Goal: Task Accomplishment & Management: Complete application form

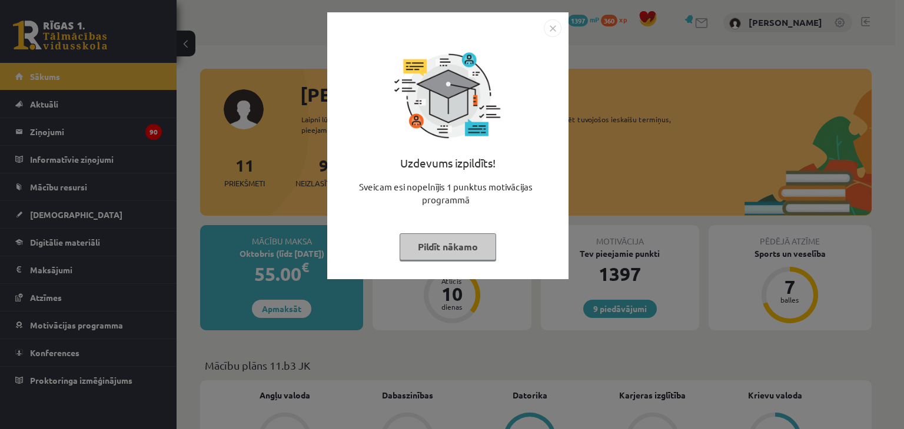
click at [454, 247] on button "Pildīt nākamo" at bounding box center [447, 247] width 96 height 27
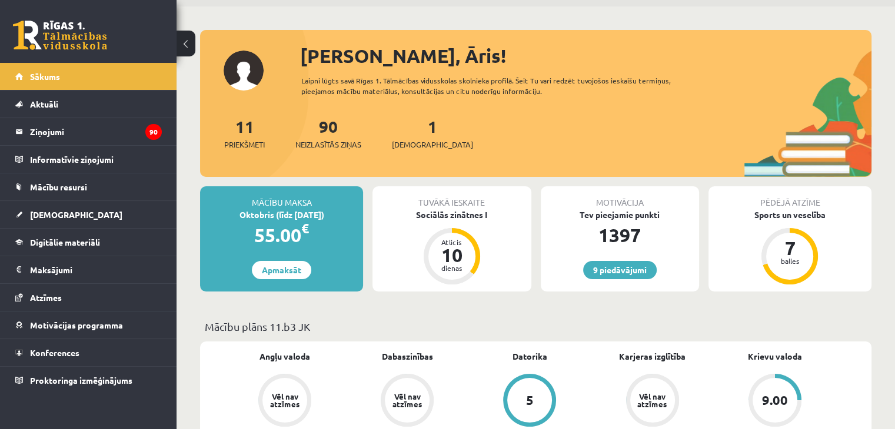
scroll to position [59, 0]
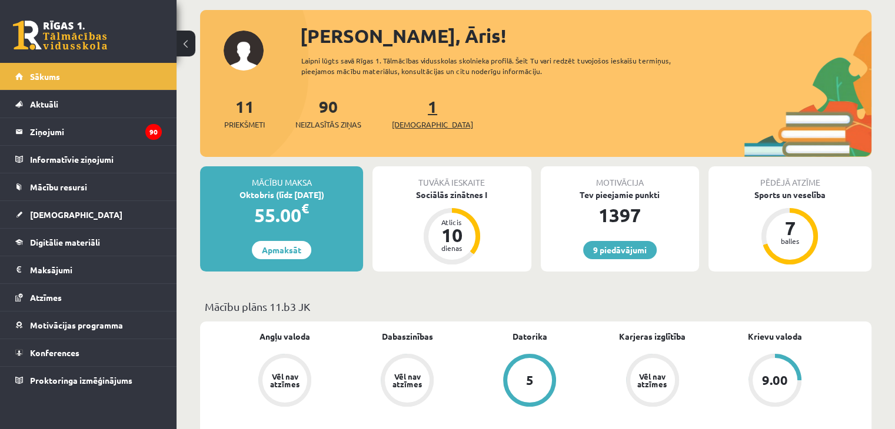
click at [414, 121] on span "[DEMOGRAPHIC_DATA]" at bounding box center [432, 125] width 81 height 12
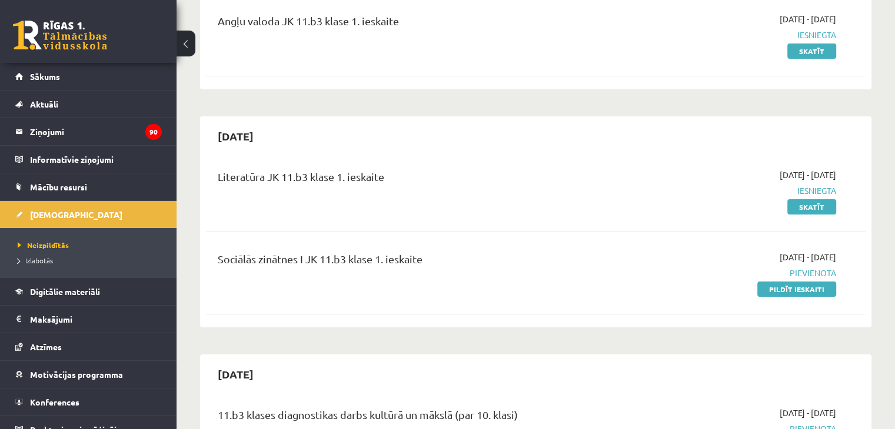
scroll to position [176, 0]
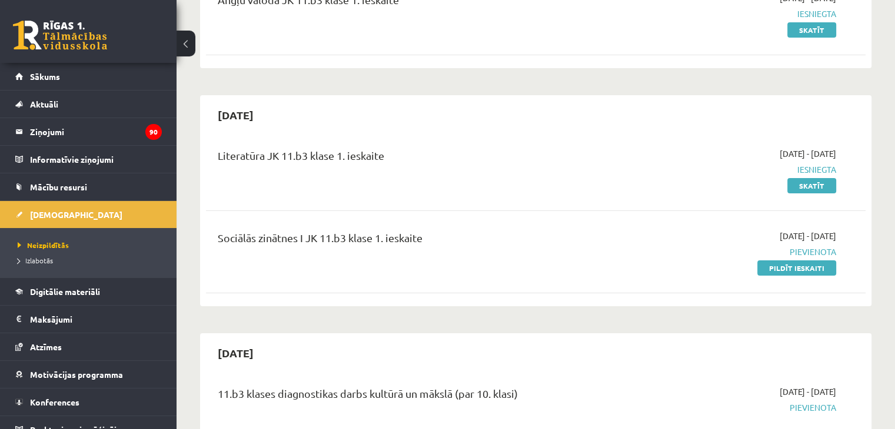
drag, startPoint x: 807, startPoint y: 269, endPoint x: 496, endPoint y: 62, distance: 373.6
click at [807, 269] on link "Pildīt ieskaiti" at bounding box center [796, 268] width 79 height 15
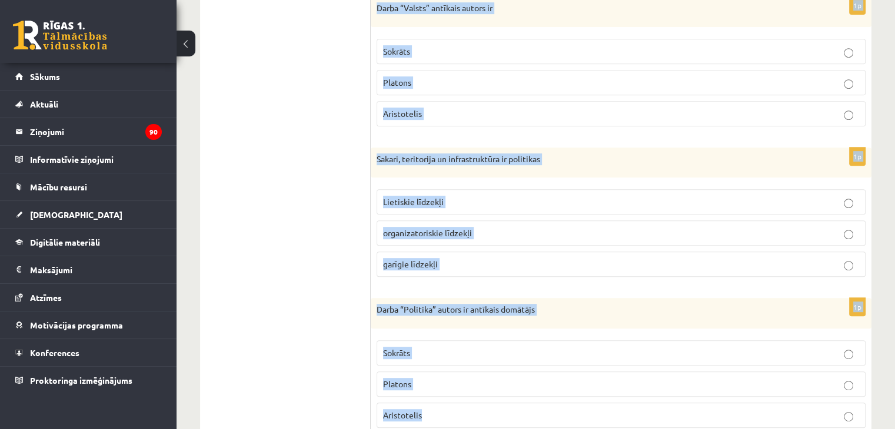
scroll to position [568, 0]
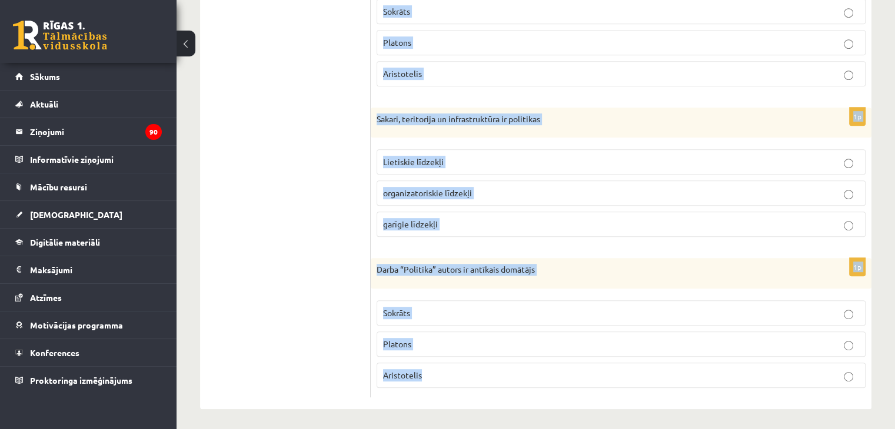
drag, startPoint x: 376, startPoint y: 118, endPoint x: 782, endPoint y: 377, distance: 480.9
click at [782, 377] on form "1p Ideoloģija ir Likumkrājums sistēmisks uzskatu kopums partijas statūti 1p Dem…" at bounding box center [620, 20] width 477 height 755
copy form "Ideoloģija ir Likumkrājums sistēmisks uzskatu kopums partijas statūti 1p Demokr…"
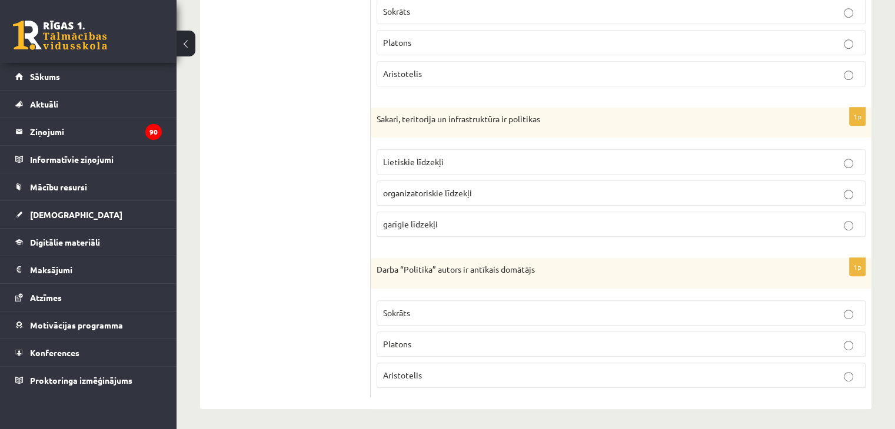
click at [235, 123] on ul "1. uzdevums 2. uzdevums 3. uzdevums 4. uzdevums 5. uzdevums 6. uzdevums 7. uzde…" at bounding box center [291, 20] width 159 height 755
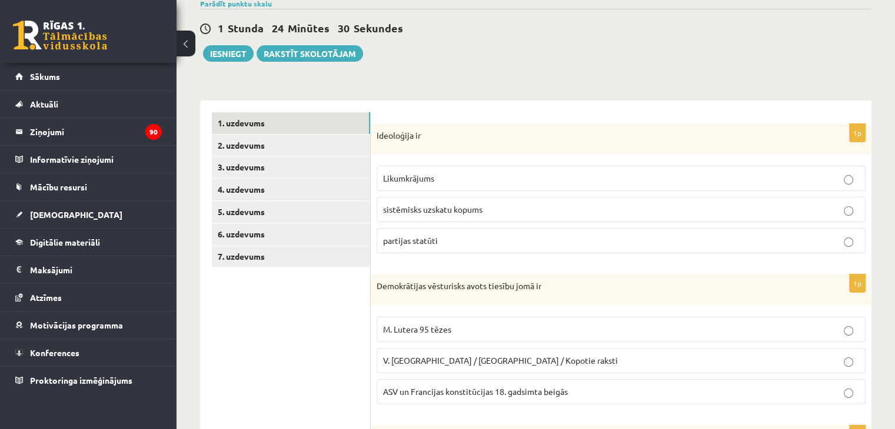
scroll to position [98, 0]
click at [471, 207] on span "sistēmisks uzskatu kopums" at bounding box center [432, 210] width 99 height 11
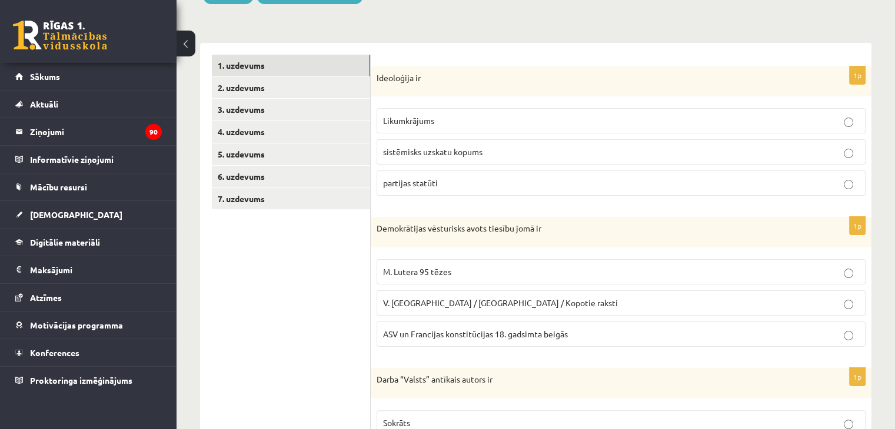
scroll to position [215, 0]
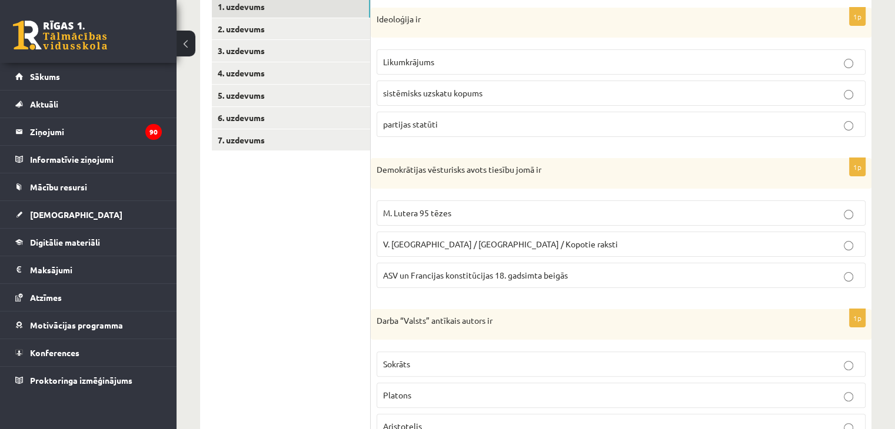
click at [394, 276] on span "ASV un Francijas konstitūcijas 18. gadsimta beigās" at bounding box center [475, 275] width 185 height 11
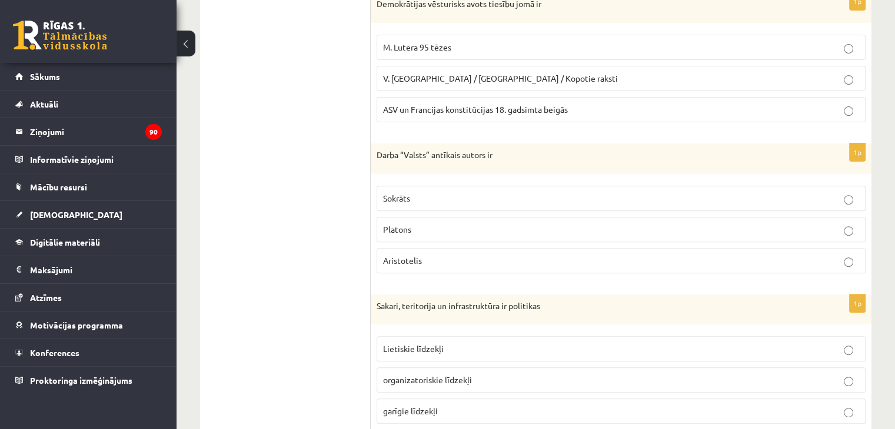
scroll to position [392, 0]
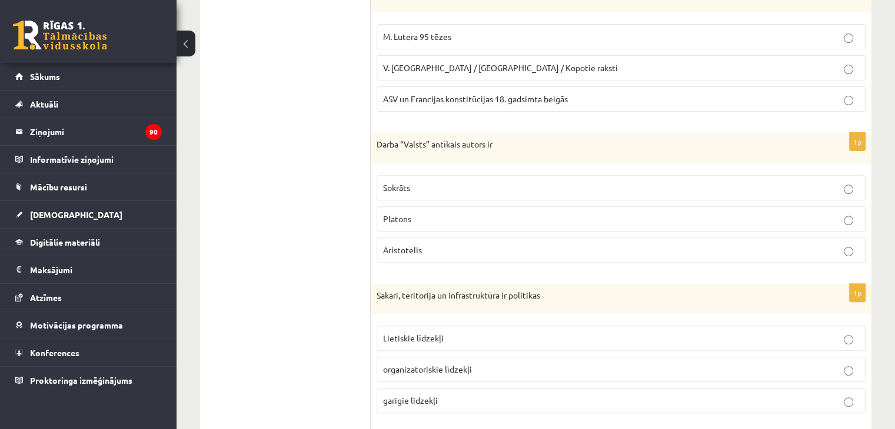
click at [429, 215] on p "Platons" at bounding box center [621, 219] width 476 height 12
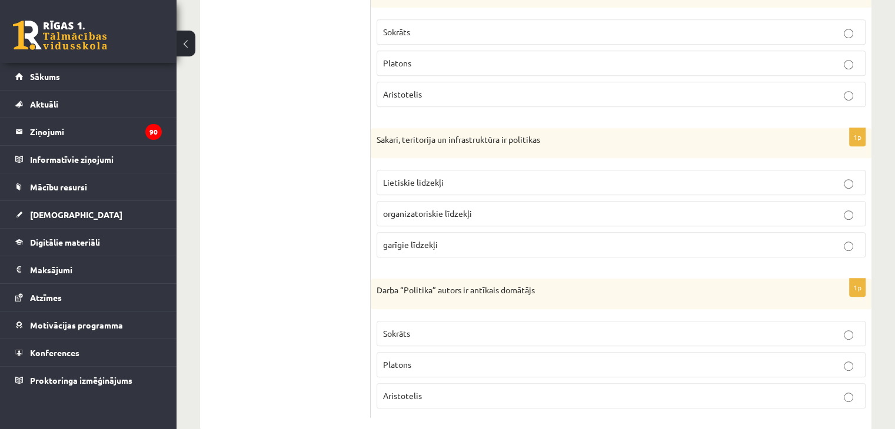
scroll to position [568, 0]
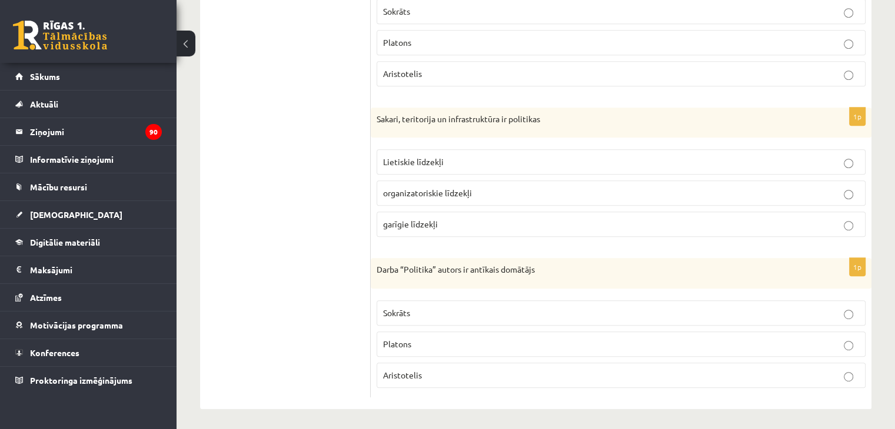
click at [439, 152] on label "Lietiskie līdzekļi" at bounding box center [620, 161] width 489 height 25
click at [419, 375] on span "Aristotelis" at bounding box center [402, 375] width 39 height 11
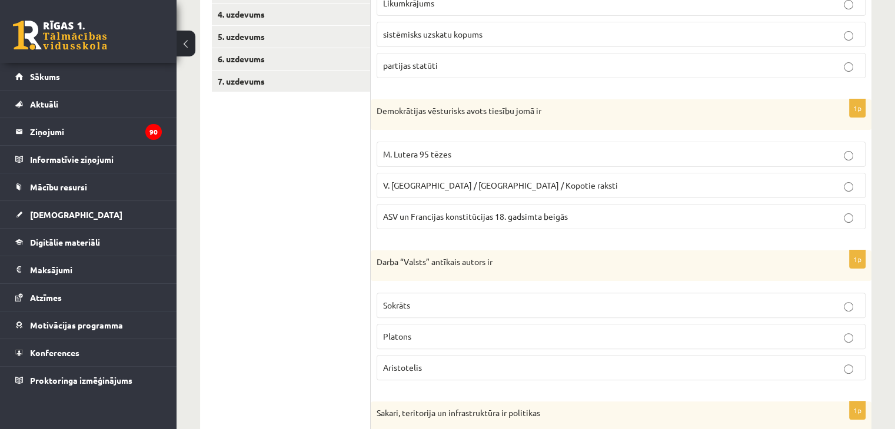
scroll to position [0, 0]
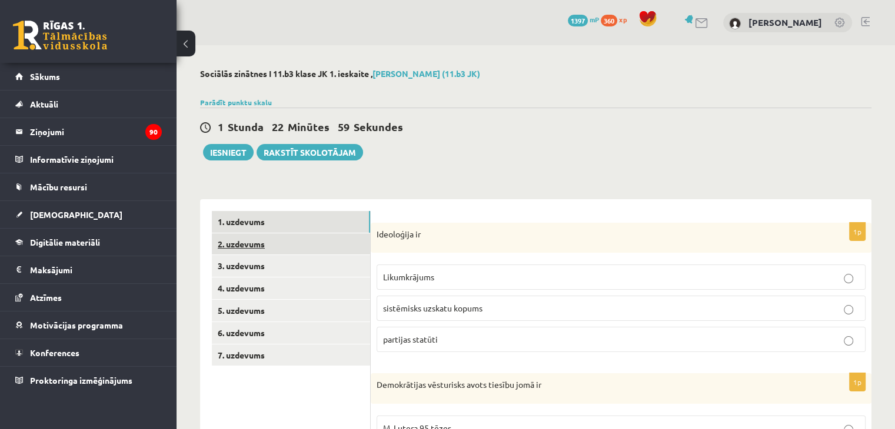
click at [271, 241] on link "2. uzdevums" at bounding box center [291, 245] width 158 height 22
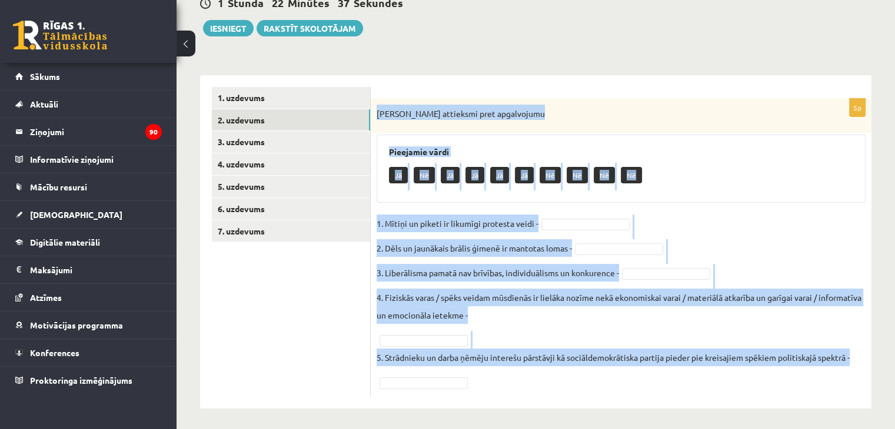
scroll to position [127, 0]
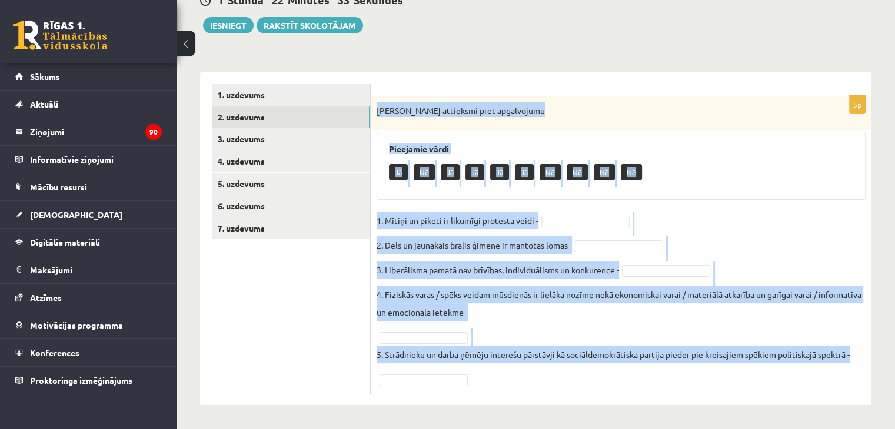
drag, startPoint x: 374, startPoint y: 178, endPoint x: 471, endPoint y: 384, distance: 227.9
click at [471, 384] on div "5p Izsaki attieksmi pret apgalvojumu Pieejamie vārdi Jā Nē Jā Jā Jā Jā Nē Nē Nē…" at bounding box center [621, 245] width 501 height 298
copy div "Izsaki attieksmi pret apgalvojumu Pieejamie vārdi Jā Nē Jā Jā Jā Jā Nē Nē Nē Nē…"
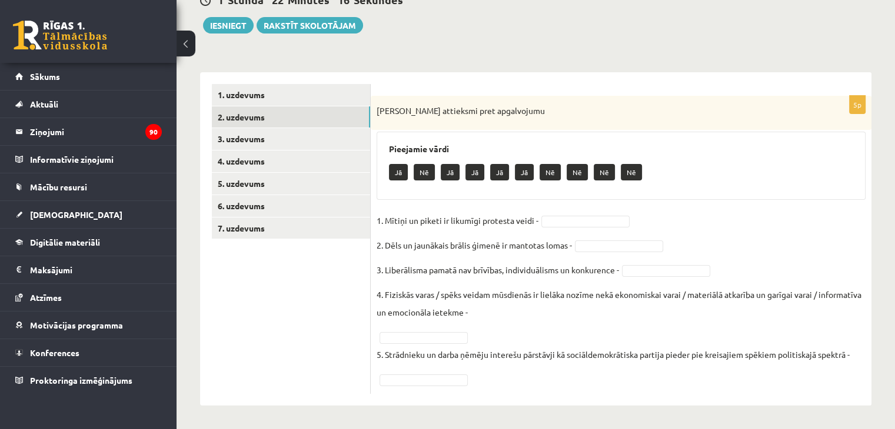
click at [255, 292] on ul "1. uzdevums 2. uzdevums 3. uzdevums 4. uzdevums 5. uzdevums 6. uzdevums 7. uzde…" at bounding box center [291, 239] width 159 height 310
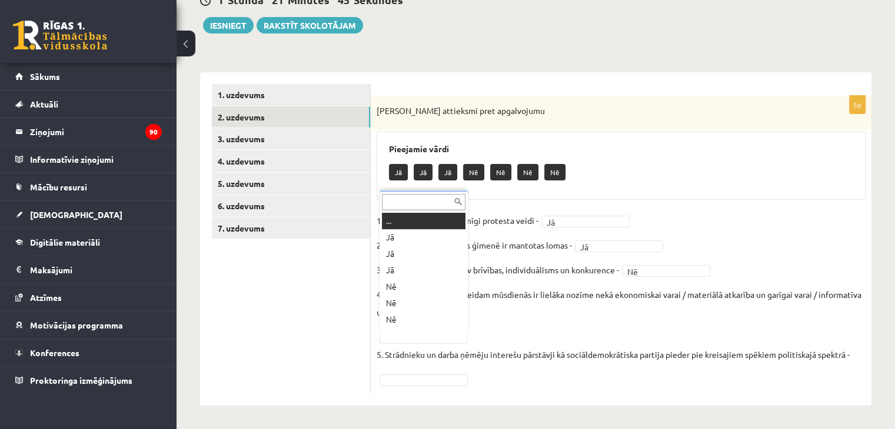
scroll to position [14, 0]
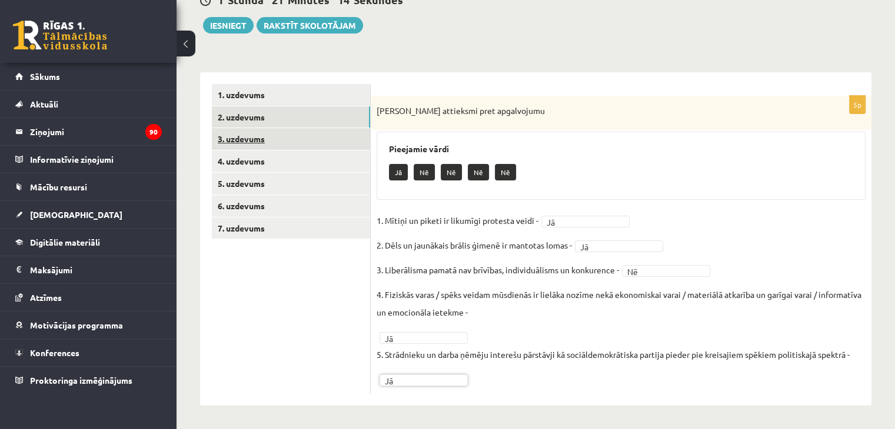
click at [306, 142] on link "3. uzdevums" at bounding box center [291, 139] width 158 height 22
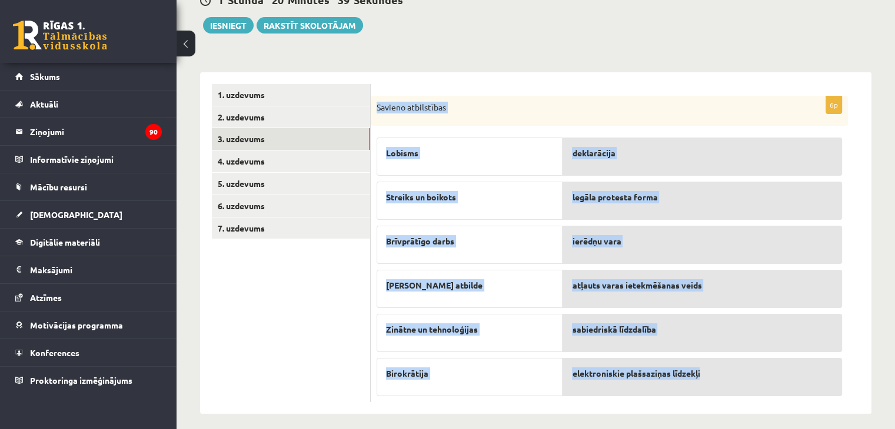
drag, startPoint x: 375, startPoint y: 104, endPoint x: 755, endPoint y: 393, distance: 477.3
click at [755, 393] on div "6p Savieno atbilstības Lobisms Streiks un boikots Brīvprātīgo darbs Lieka atbil…" at bounding box center [609, 249] width 477 height 307
copy div "Savieno atbilstības Lobisms Streiks un boikots Brīvprātīgo darbs Lieka atbilde …"
click at [603, 94] on form "6p Savieno atbilstības Lobisms Streiks un boikots Brīvprātīgo darbs Lieka atbil…" at bounding box center [620, 243] width 477 height 319
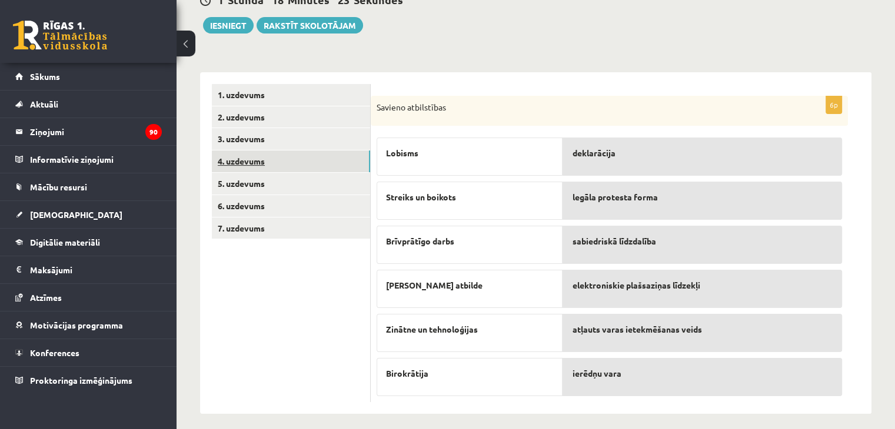
click at [254, 164] on link "4. uzdevums" at bounding box center [291, 162] width 158 height 22
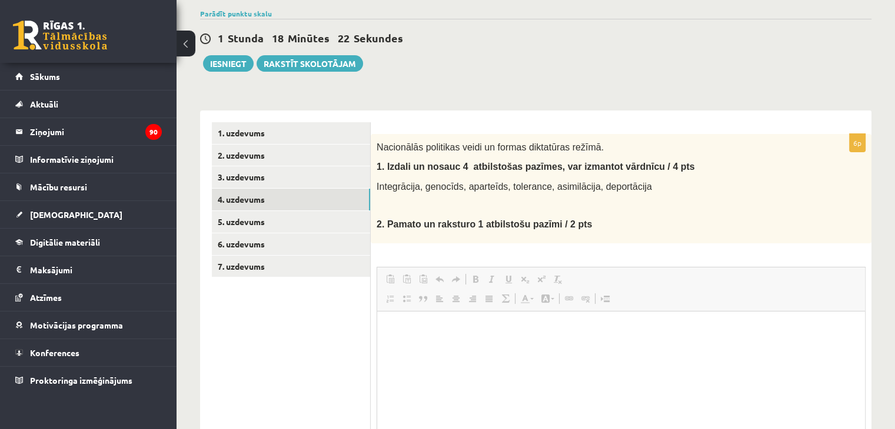
scroll to position [0, 0]
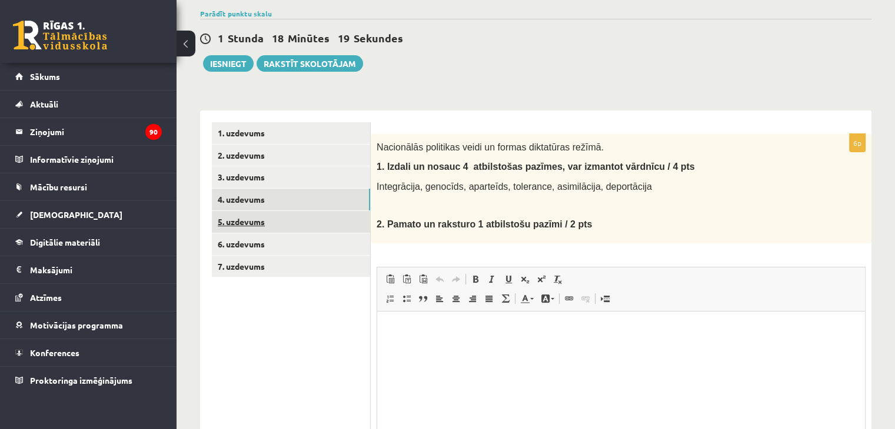
click at [302, 226] on link "5. uzdevums" at bounding box center [291, 222] width 158 height 22
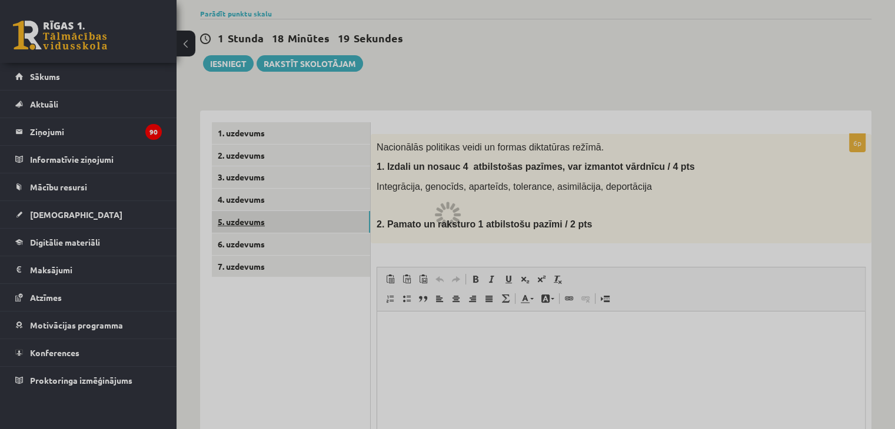
scroll to position [87, 0]
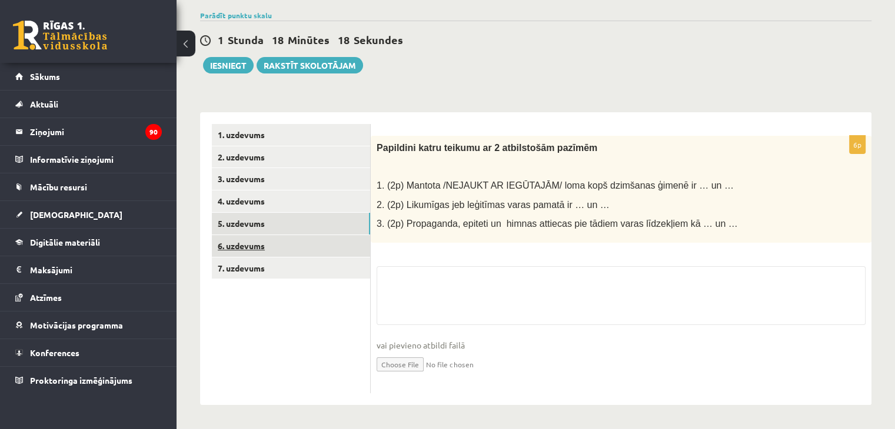
click at [301, 241] on link "6. uzdevums" at bounding box center [291, 246] width 158 height 22
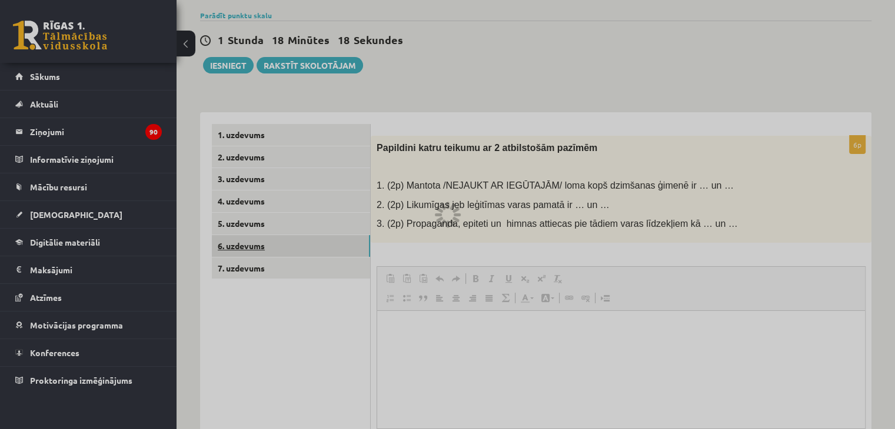
scroll to position [0, 0]
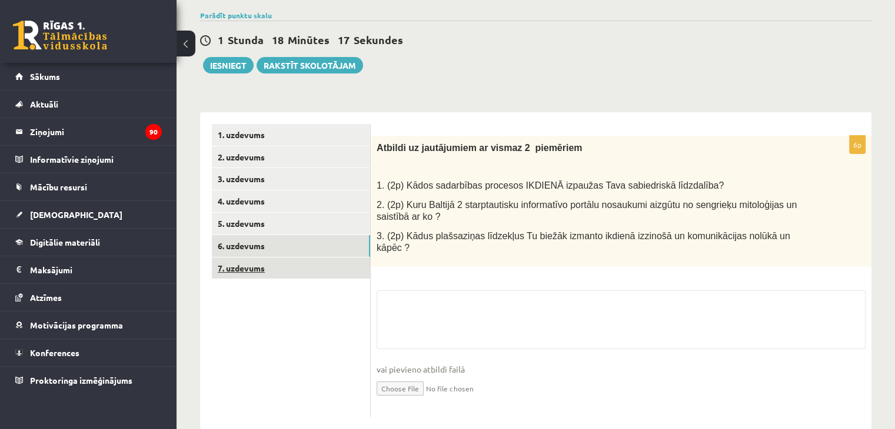
click at [292, 275] on link "7. uzdevums" at bounding box center [291, 269] width 158 height 22
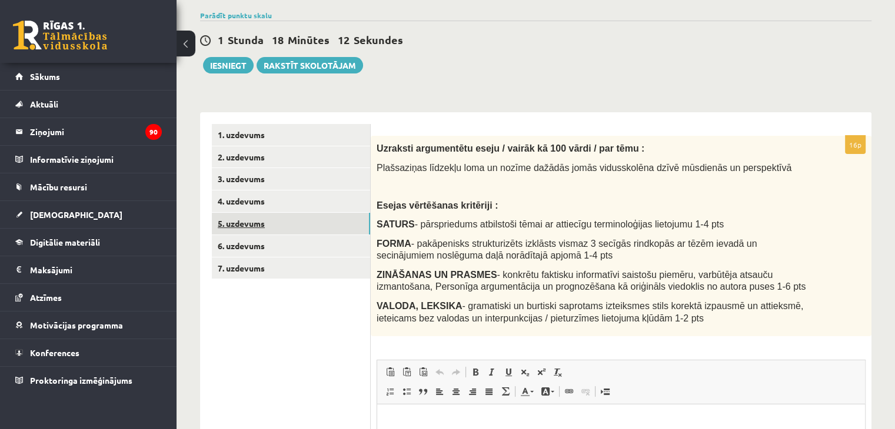
click at [270, 219] on link "5. uzdevums" at bounding box center [291, 224] width 158 height 22
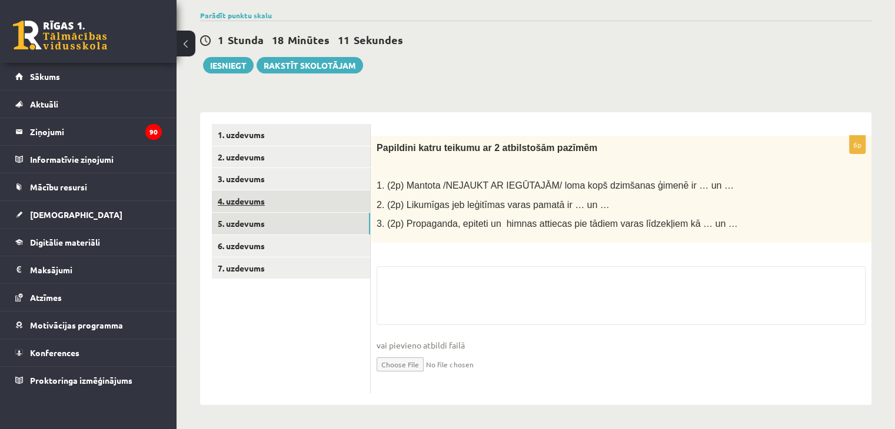
click at [266, 201] on link "4. uzdevums" at bounding box center [291, 202] width 158 height 22
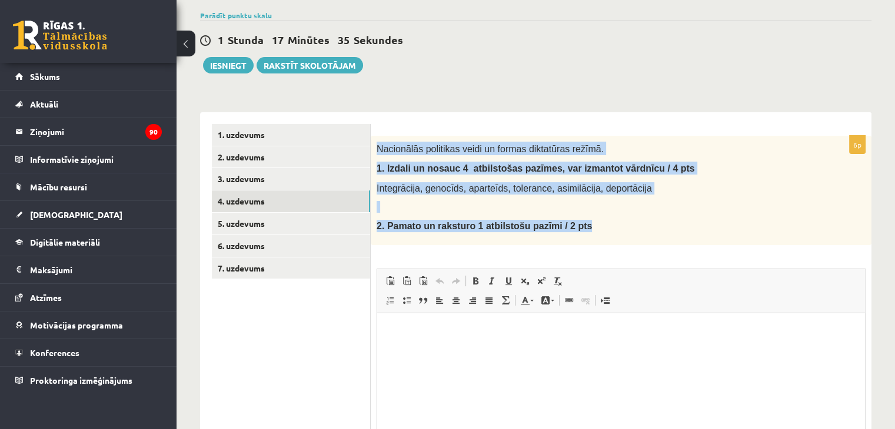
drag, startPoint x: 377, startPoint y: 147, endPoint x: 570, endPoint y: 231, distance: 210.5
click at [570, 231] on div "Nacionālās politikas veidi un formas diktatūras režīmā. 1. I zdali un nosauc 4 …" at bounding box center [621, 190] width 501 height 109
copy div "Nacionālās politikas veidi un formas diktatūras režīmā. 1. I zdali un nosauc 4 …"
click at [594, 232] on div "Nacionālās politikas veidi un formas diktatūras režīmā. 1. I zdali un nosauc 4 …" at bounding box center [621, 190] width 501 height 109
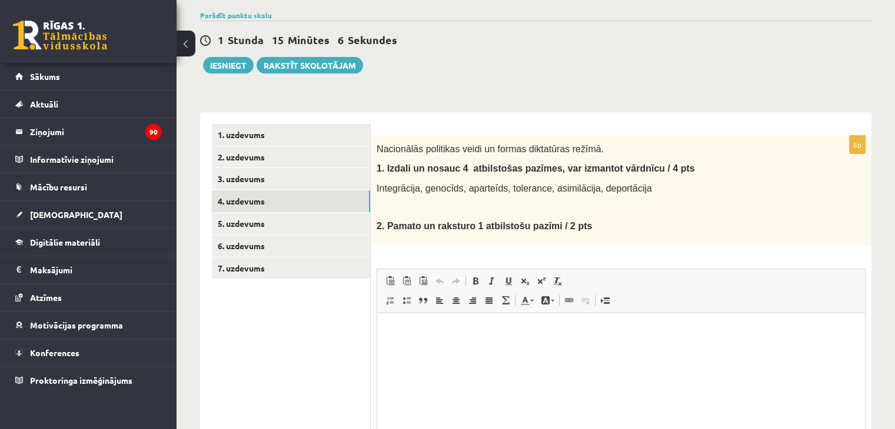
click at [445, 343] on html at bounding box center [621, 331] width 488 height 36
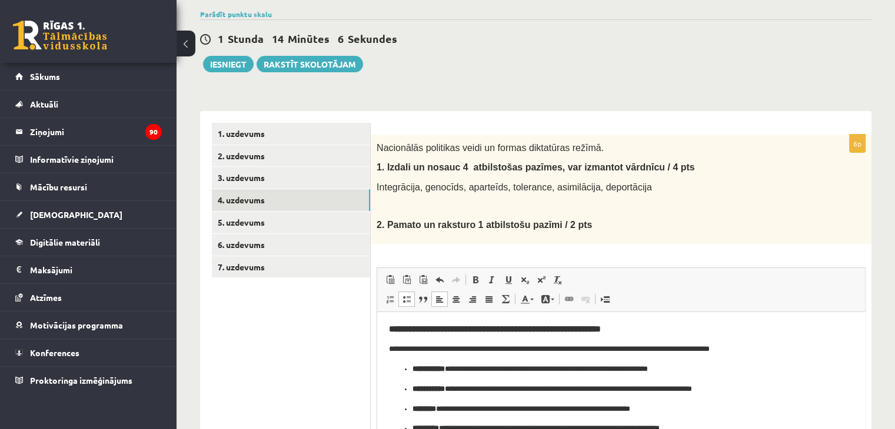
click at [755, 351] on p "**********" at bounding box center [616, 349] width 455 height 12
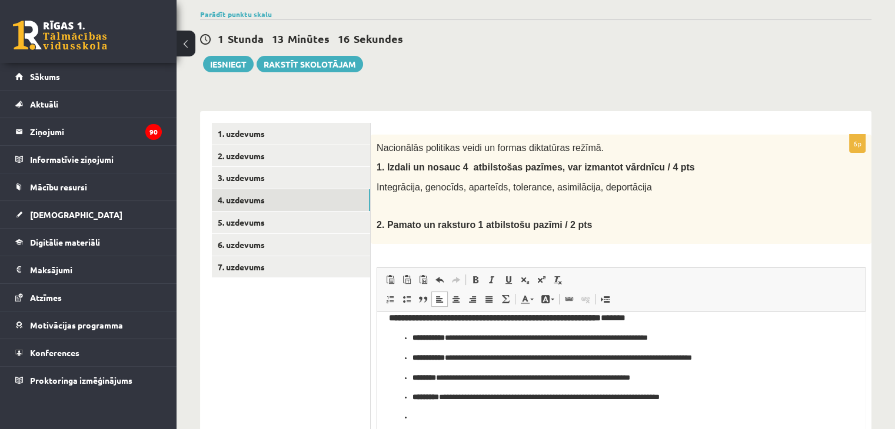
scroll to position [17, 0]
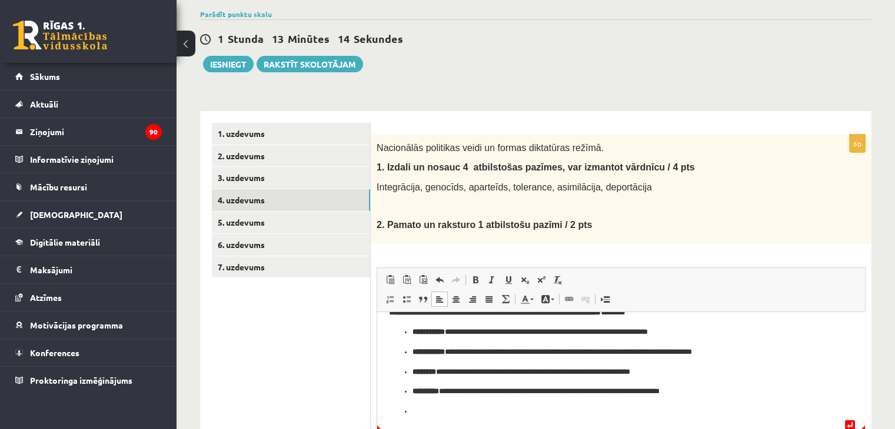
click at [713, 399] on ul "**********" at bounding box center [621, 372] width 464 height 92
click at [696, 391] on p "**********" at bounding box center [616, 391] width 408 height 12
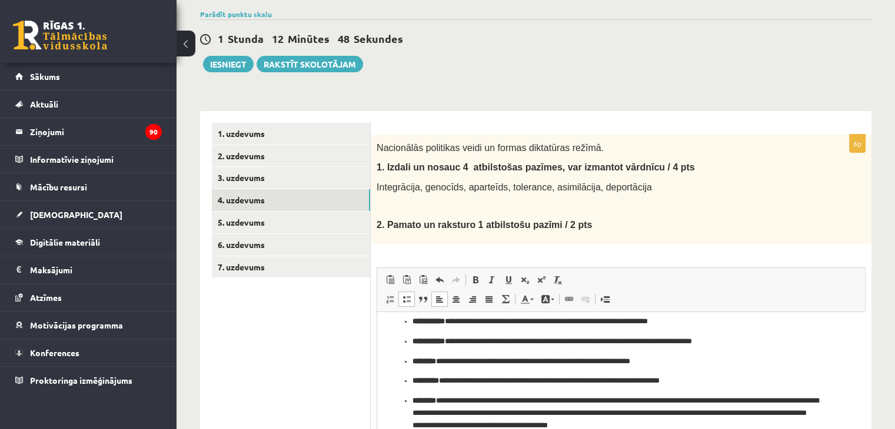
click at [408, 402] on ul "**********" at bounding box center [621, 383] width 464 height 136
click at [572, 392] on ul "**********" at bounding box center [621, 383] width 464 height 136
click at [611, 386] on p "**********" at bounding box center [616, 381] width 408 height 12
drag, startPoint x: 536, startPoint y: 385, endPoint x: 528, endPoint y: 385, distance: 7.7
click at [535, 385] on p "**********" at bounding box center [616, 381] width 408 height 12
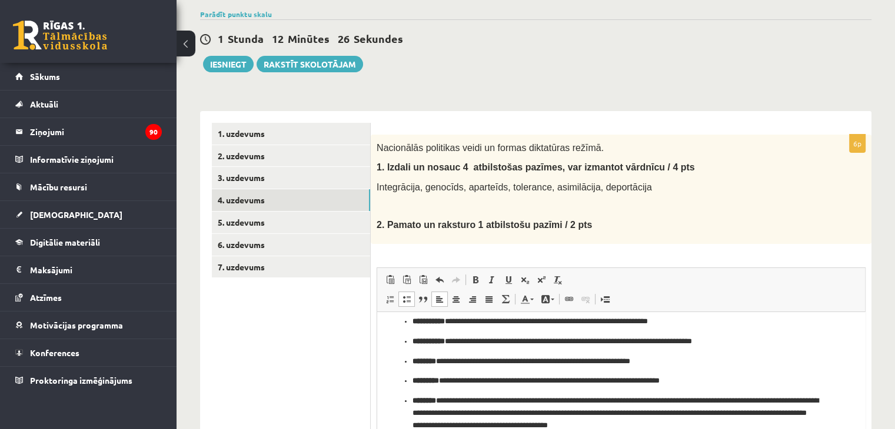
click at [694, 384] on p "**********" at bounding box center [616, 381] width 408 height 12
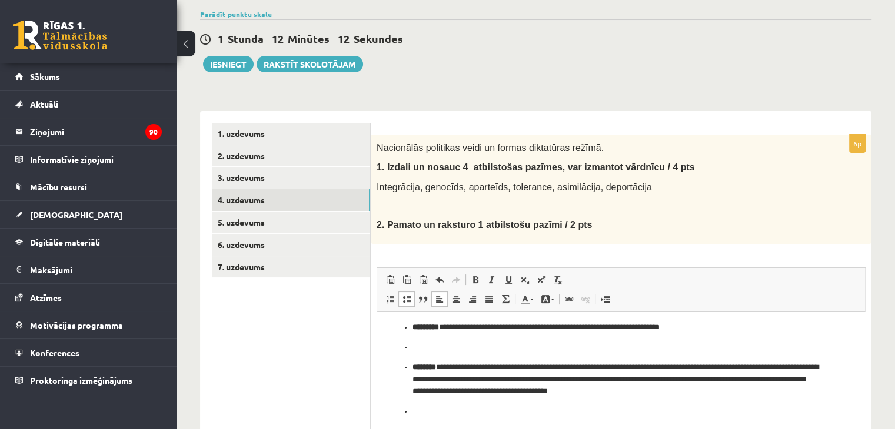
scroll to position [61, 0]
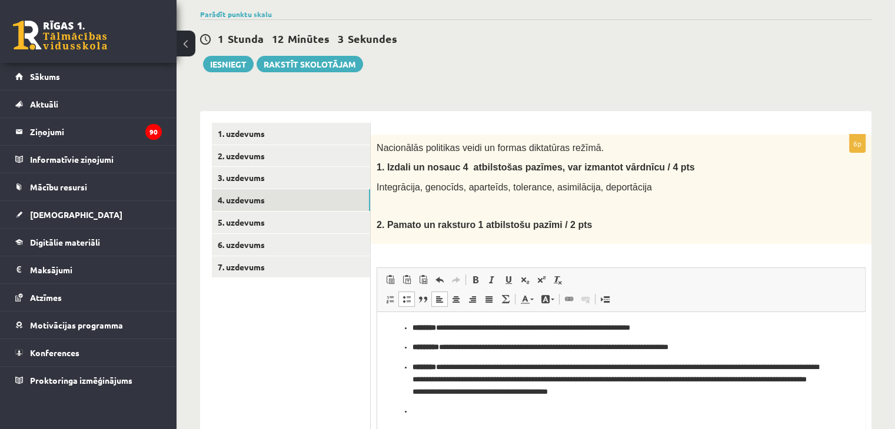
click at [692, 345] on p "**********" at bounding box center [616, 347] width 408 height 12
click at [402, 296] on span at bounding box center [406, 299] width 9 height 9
click at [404, 298] on span at bounding box center [406, 299] width 9 height 9
click at [701, 347] on li "**********" at bounding box center [616, 347] width 408 height 12
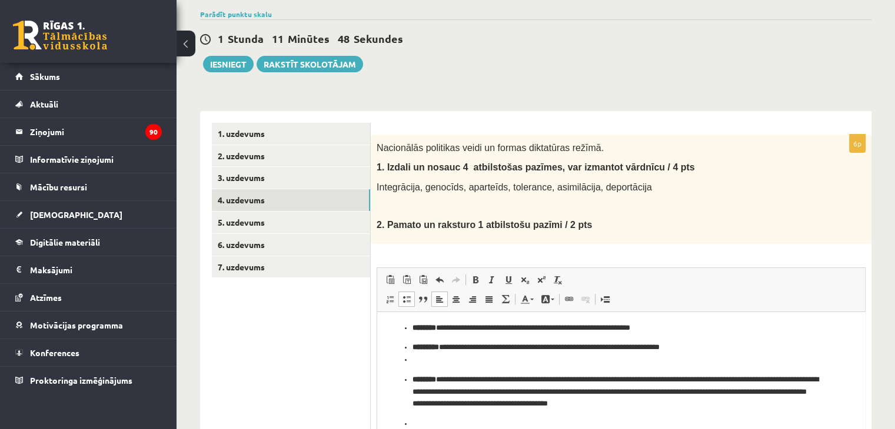
click at [402, 299] on span at bounding box center [406, 299] width 9 height 9
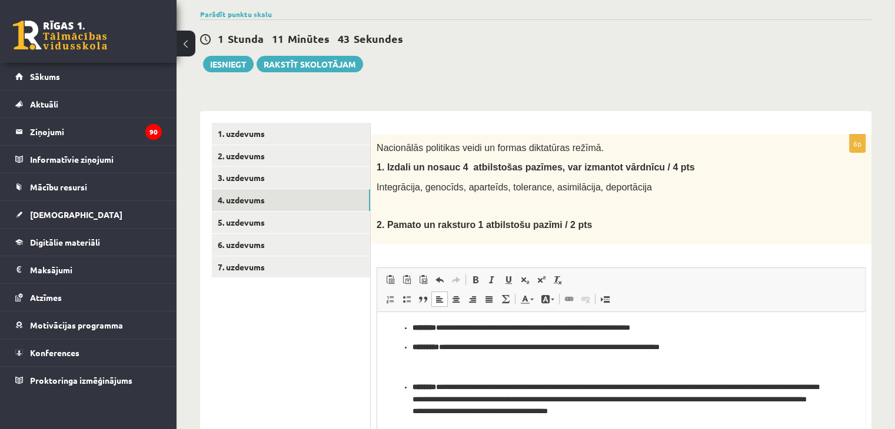
click at [408, 367] on p "Bagātinātā teksta redaktors, wiswyg-editor-user-answer-47433885048260" at bounding box center [616, 367] width 455 height 12
click at [408, 366] on p "Bagātinātā teksta redaktors, wiswyg-editor-user-answer-47433885048260" at bounding box center [616, 367] width 455 height 12
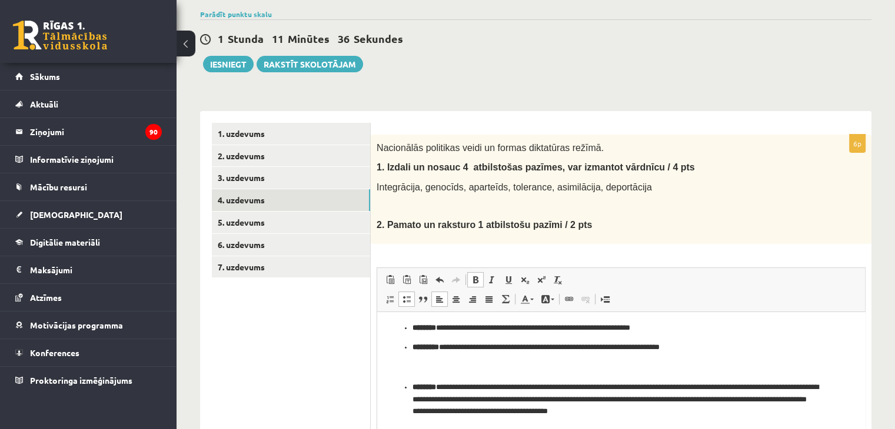
click at [405, 365] on p "Bagātinātā teksta redaktors, wiswyg-editor-user-answer-47433885048260" at bounding box center [616, 367] width 455 height 12
click at [705, 352] on li "**********" at bounding box center [616, 347] width 408 height 12
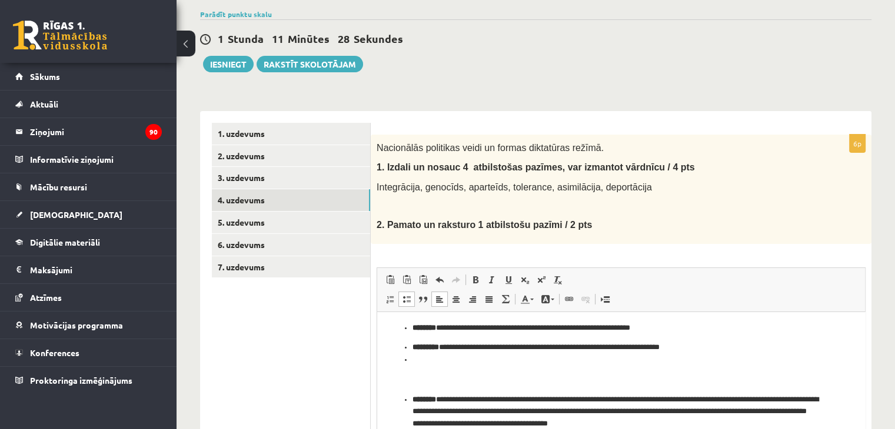
click at [408, 306] on link "Ievietot/noņemt sarakstu ar aizzīmēm" at bounding box center [406, 299] width 16 height 15
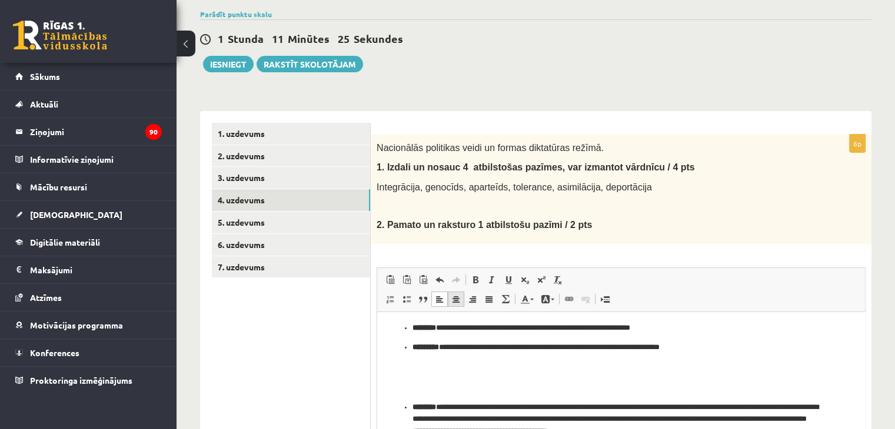
click at [458, 304] on link "Centrēti" at bounding box center [456, 299] width 16 height 15
click at [471, 281] on span at bounding box center [475, 279] width 9 height 9
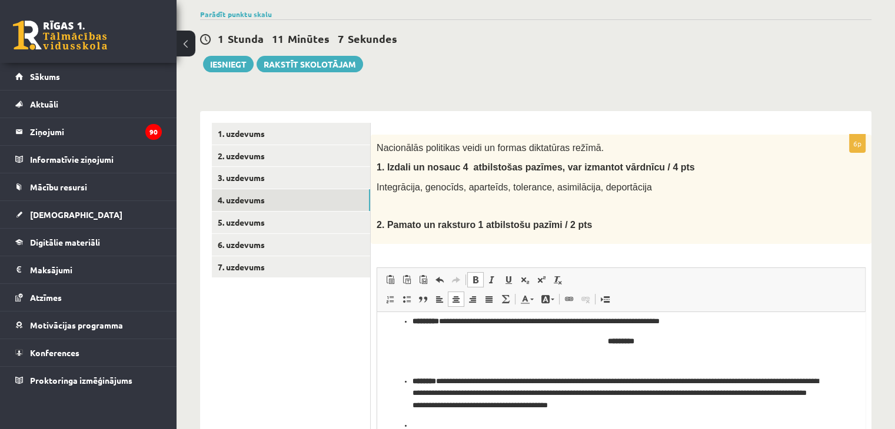
scroll to position [101, 0]
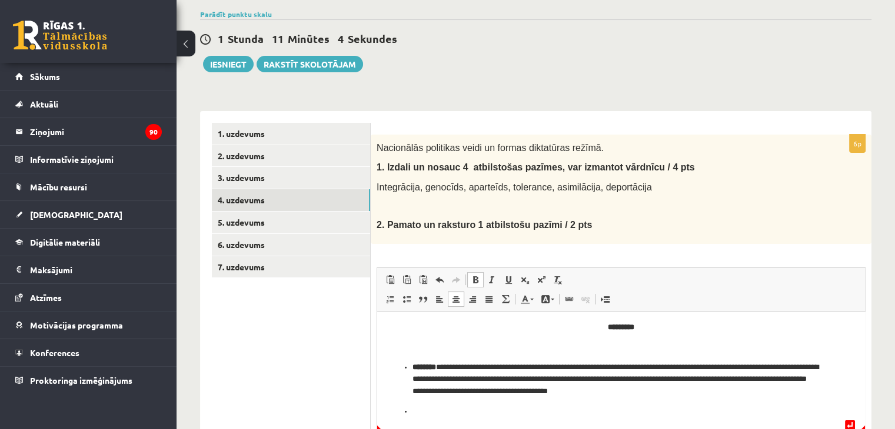
click at [412, 414] on ul "**********" at bounding box center [621, 389] width 464 height 56
click at [407, 305] on link "Ievietot/noņemt sarakstu ar aizzīmēm" at bounding box center [406, 299] width 16 height 15
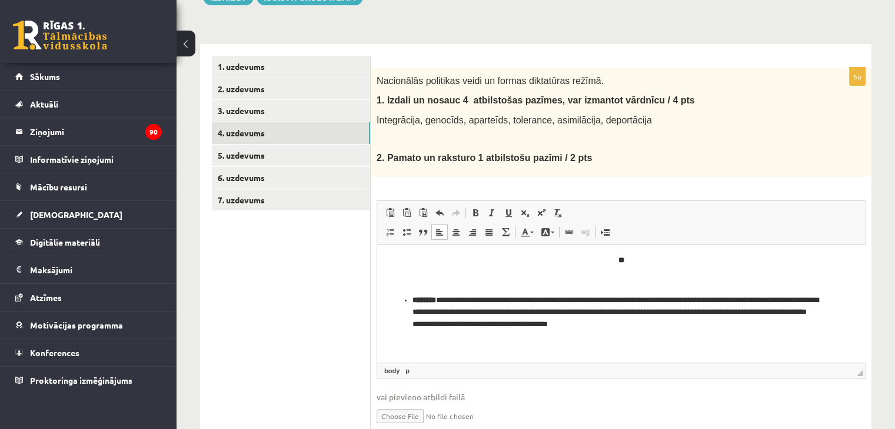
scroll to position [206, 0]
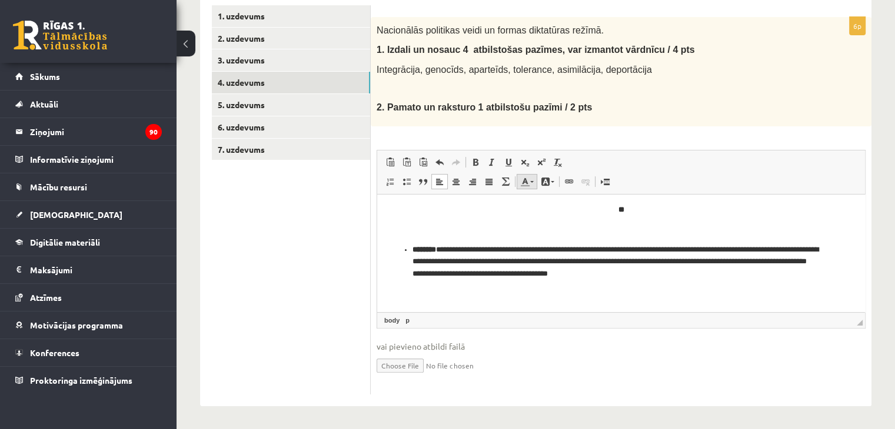
click at [529, 179] on link "Teksta krāsa" at bounding box center [526, 181] width 21 height 15
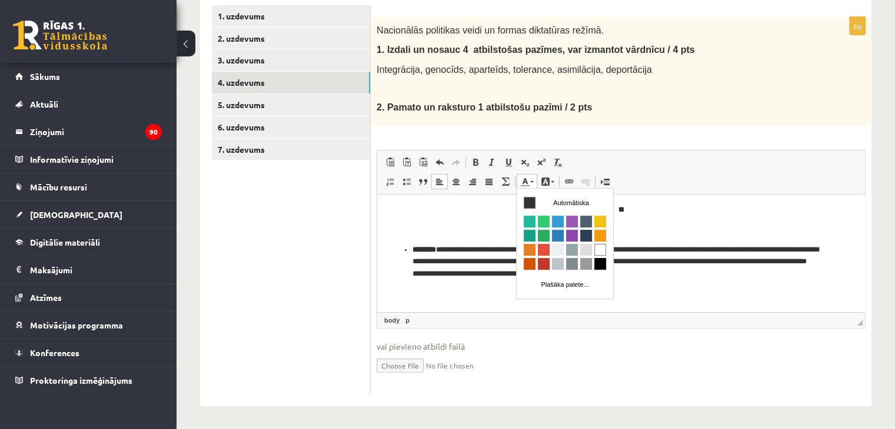
scroll to position [0, 0]
click at [599, 221] on span "Krāsa" at bounding box center [600, 222] width 12 height 12
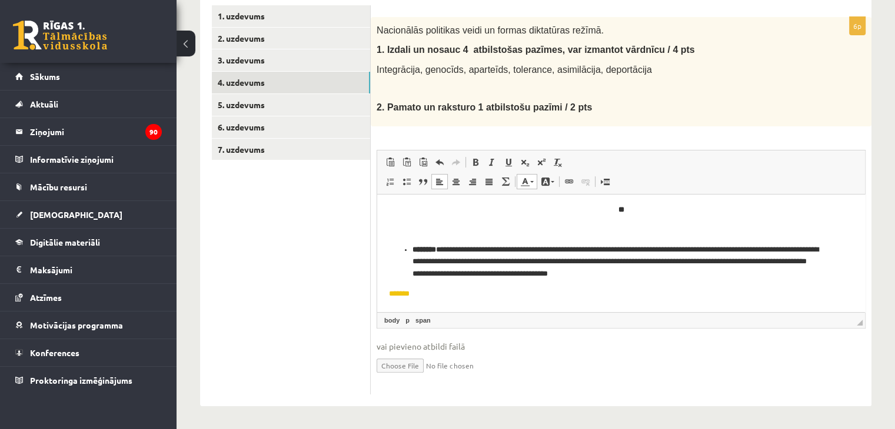
click at [528, 182] on span at bounding box center [524, 181] width 9 height 9
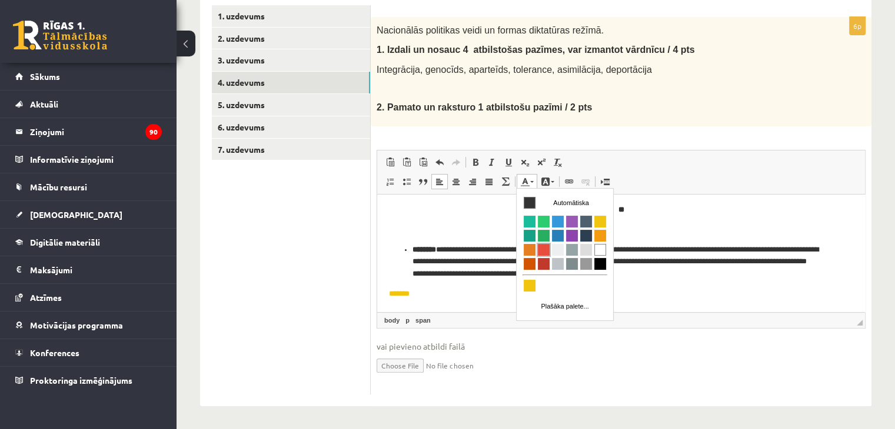
drag, startPoint x: 547, startPoint y: 252, endPoint x: 662, endPoint y: 246, distance: 115.4
click at [547, 252] on span "Krāsa" at bounding box center [544, 250] width 12 height 12
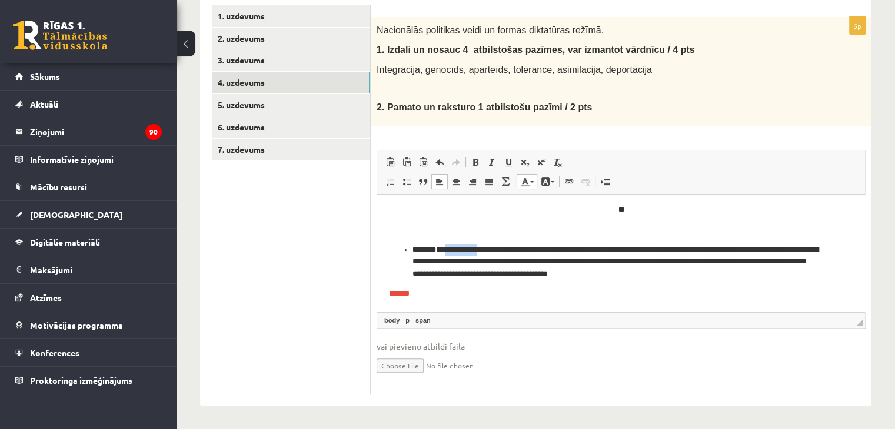
drag, startPoint x: 455, startPoint y: 251, endPoint x: 490, endPoint y: 251, distance: 34.7
click at [490, 251] on p "**********" at bounding box center [616, 262] width 408 height 36
click at [530, 182] on link "Teksta krāsa" at bounding box center [526, 181] width 21 height 15
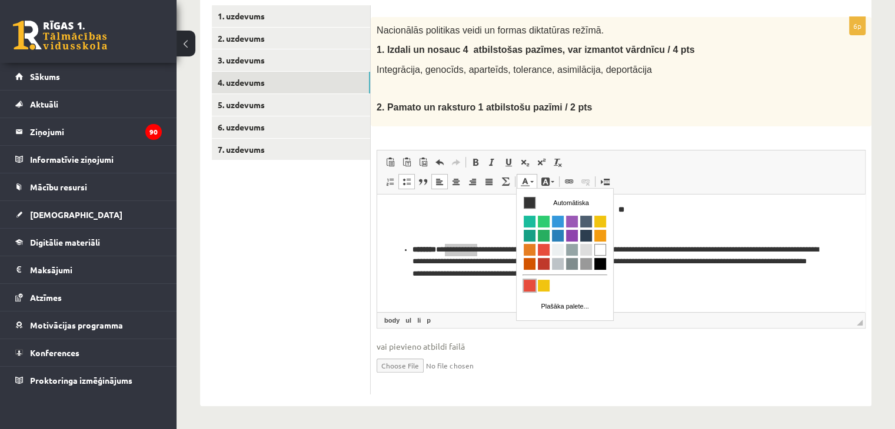
click at [529, 282] on span "Krāsa" at bounding box center [530, 286] width 12 height 12
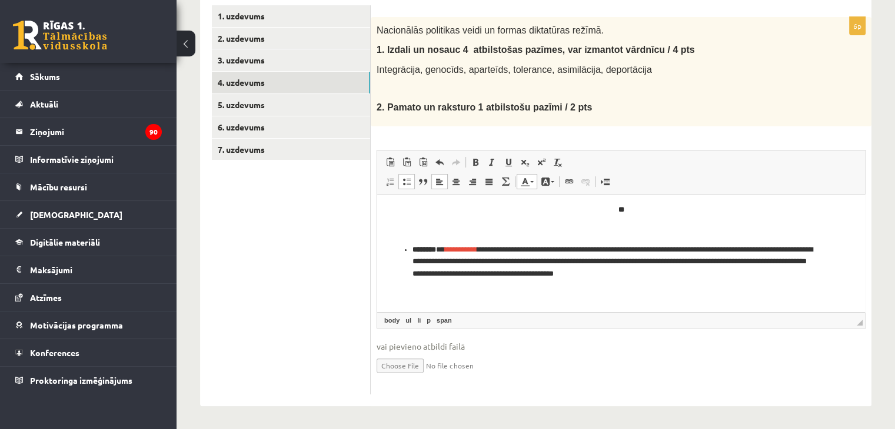
click at [492, 224] on p "Bagātinātā teksta redaktors, wiswyg-editor-user-answer-47433885048260" at bounding box center [616, 230] width 455 height 12
drag, startPoint x: 539, startPoint y: 278, endPoint x: 576, endPoint y: 278, distance: 36.5
click at [576, 278] on p "**********" at bounding box center [616, 262] width 408 height 36
click at [476, 165] on span at bounding box center [475, 162] width 9 height 9
click at [554, 299] on p "Bagātinātā teksta redaktors, wiswyg-editor-user-answer-47433885048260" at bounding box center [616, 294] width 455 height 12
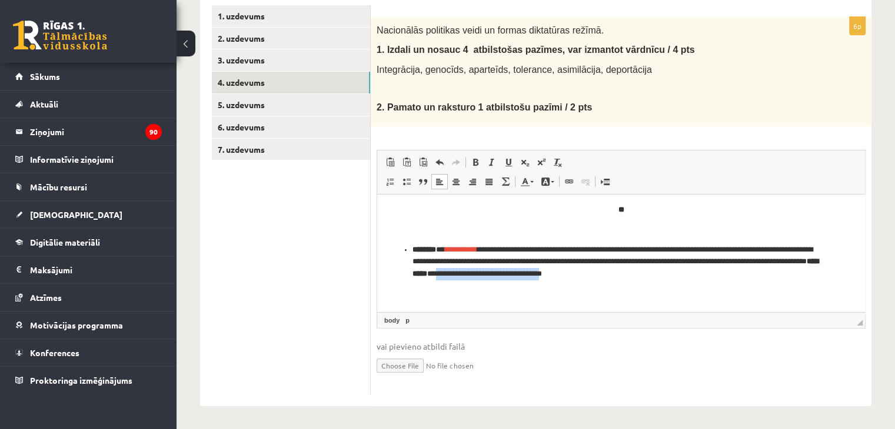
drag, startPoint x: 588, startPoint y: 275, endPoint x: 712, endPoint y: 276, distance: 124.1
click at [712, 276] on p "**********" at bounding box center [616, 262] width 408 height 36
click at [531, 183] on link "Teksta krāsa" at bounding box center [526, 181] width 21 height 15
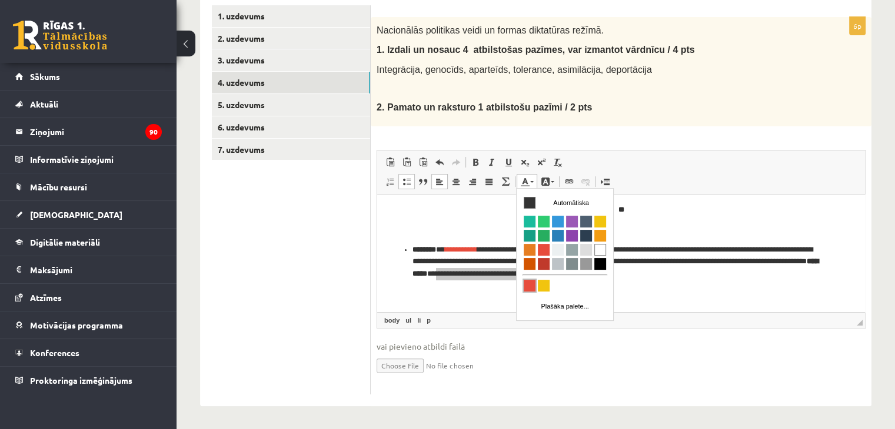
click at [531, 284] on span "Krāsa" at bounding box center [530, 286] width 12 height 12
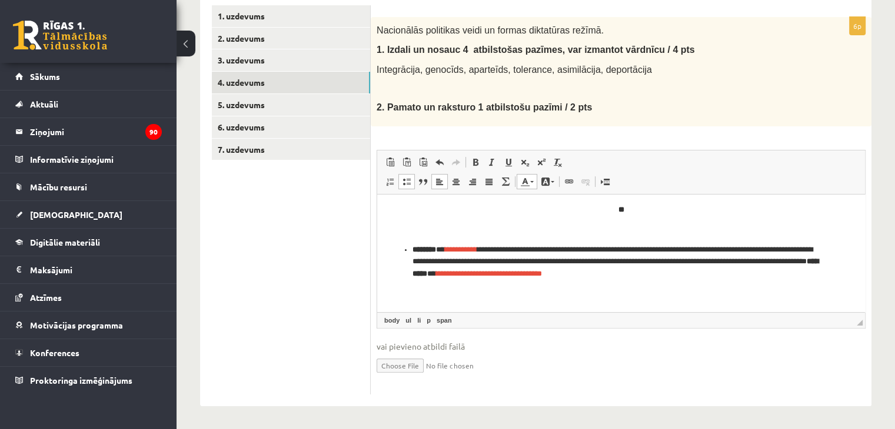
click at [738, 284] on body "**********" at bounding box center [621, 202] width 464 height 195
click at [249, 103] on link "5. uzdevums" at bounding box center [291, 105] width 158 height 22
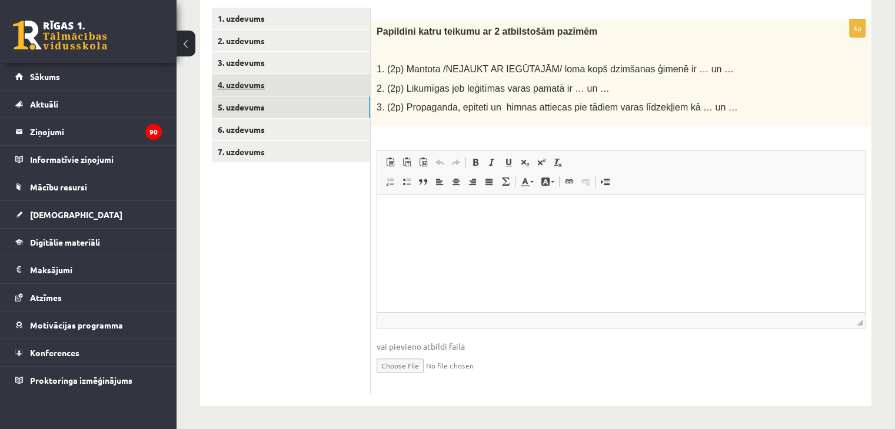
click at [307, 87] on link "4. uzdevums" at bounding box center [291, 85] width 158 height 22
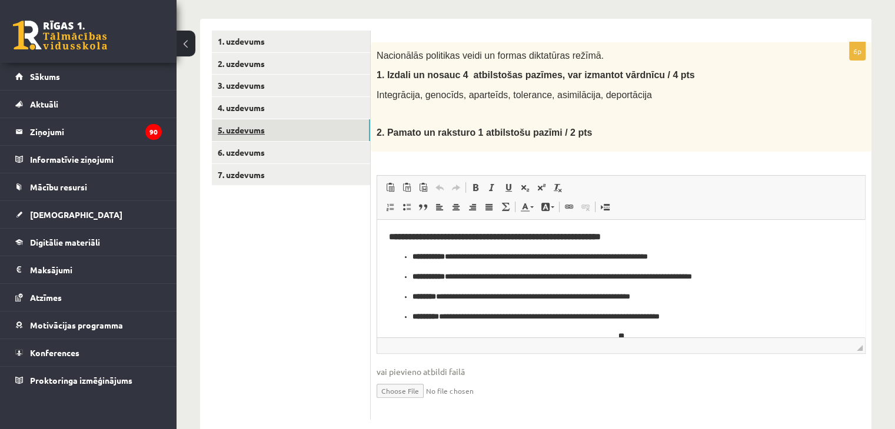
click at [299, 130] on link "5. uzdevums" at bounding box center [291, 130] width 158 height 22
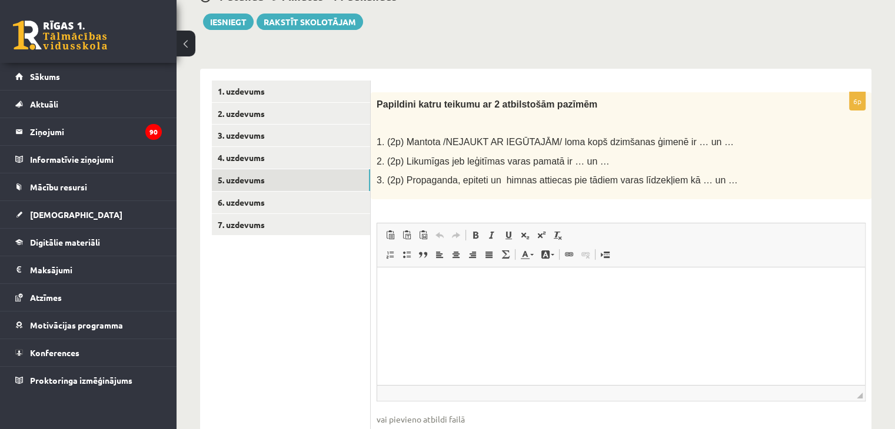
scroll to position [63, 0]
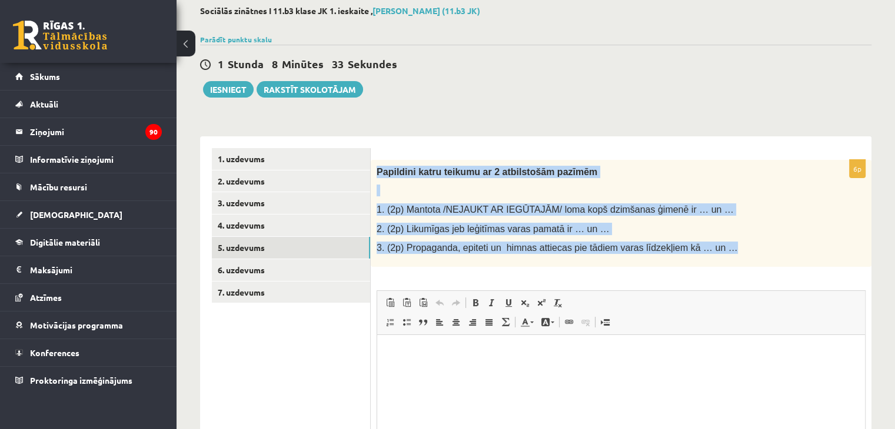
drag, startPoint x: 375, startPoint y: 170, endPoint x: 709, endPoint y: 252, distance: 344.5
click at [709, 252] on div "Papildini katru teikumu ar 2 atbilstošām pazīmēm 1. (2p) Mantota /NEJAUKT AR IE…" at bounding box center [621, 213] width 501 height 107
copy div "Papildini katru teikumu ar 2 atbilstošām pazīmēm 1. (2p) Mantota /NEJAUKT AR IE…"
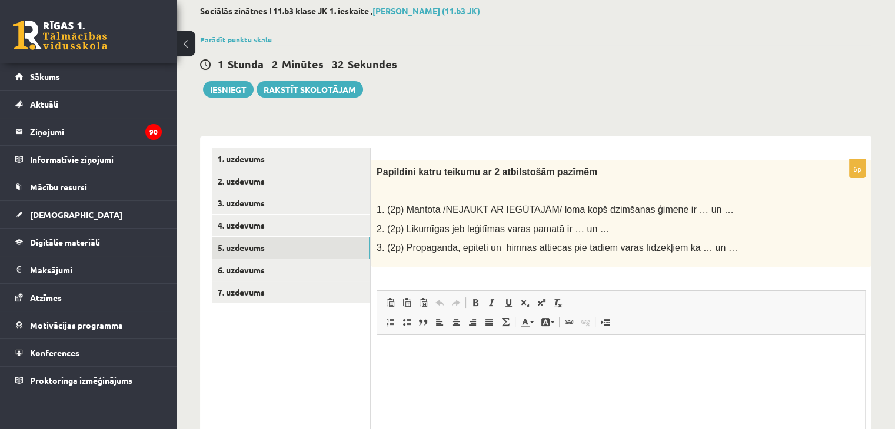
click at [524, 76] on div "1 Stunda 2 Minūtes 32 Sekundes Ieskaite saglabāta! Iesniegt Rakstīt skolotājam" at bounding box center [535, 71] width 671 height 53
click at [403, 344] on html at bounding box center [621, 353] width 488 height 36
click at [474, 302] on span at bounding box center [475, 302] width 9 height 9
click at [455, 346] on p "**" at bounding box center [621, 352] width 464 height 12
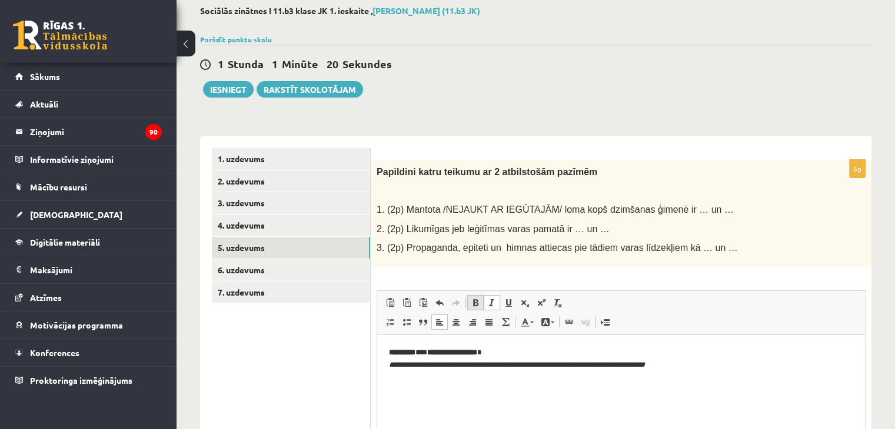
click at [471, 303] on span at bounding box center [475, 302] width 9 height 9
drag, startPoint x: 526, startPoint y: 364, endPoint x: 566, endPoint y: 364, distance: 40.6
click at [566, 364] on em "**********" at bounding box center [527, 365] width 276 height 8
click at [475, 299] on span at bounding box center [475, 302] width 9 height 9
click at [536, 383] on html "**********" at bounding box center [621, 359] width 488 height 48
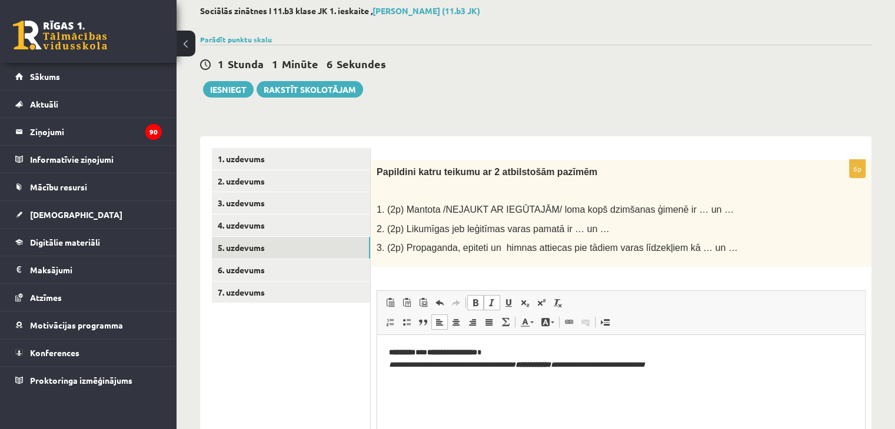
click at [680, 364] on p "**********" at bounding box center [621, 358] width 465 height 25
click at [475, 300] on span at bounding box center [475, 302] width 9 height 9
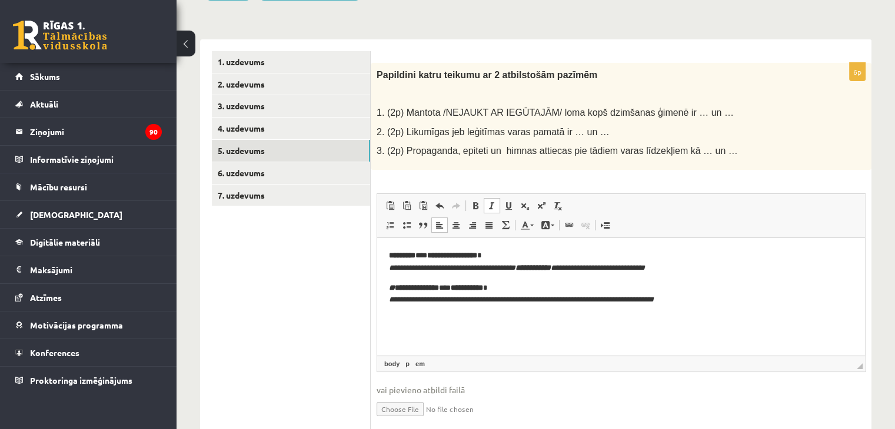
scroll to position [181, 0]
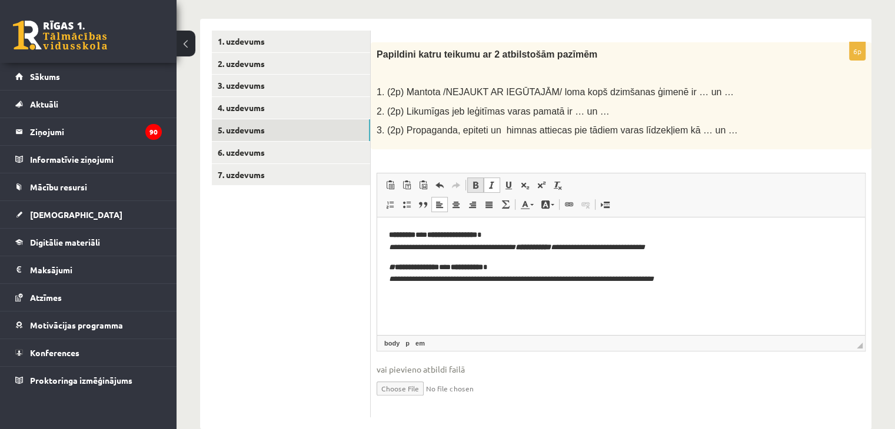
click at [475, 183] on span at bounding box center [475, 185] width 9 height 9
drag, startPoint x: 556, startPoint y: 280, endPoint x: 582, endPoint y: 282, distance: 25.9
click at [582, 282] on em "**********" at bounding box center [531, 279] width 285 height 8
click at [574, 297] on html "**********" at bounding box center [621, 257] width 488 height 80
drag, startPoint x: 554, startPoint y: 281, endPoint x: 584, endPoint y: 280, distance: 30.0
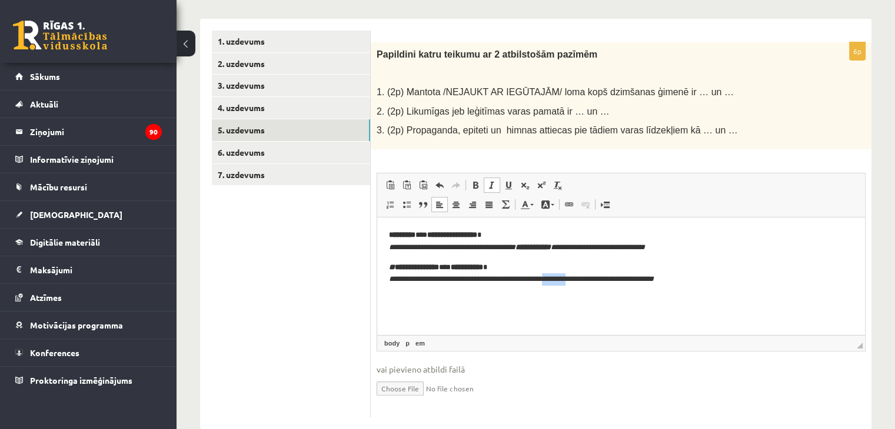
click at [584, 280] on em "**********" at bounding box center [521, 279] width 265 height 8
click at [475, 183] on span at bounding box center [475, 185] width 9 height 9
click at [558, 297] on html "**********" at bounding box center [621, 257] width 488 height 80
drag, startPoint x: 648, startPoint y: 280, endPoint x: 682, endPoint y: 279, distance: 34.1
click at [654, 279] on em "**********" at bounding box center [521, 279] width 265 height 8
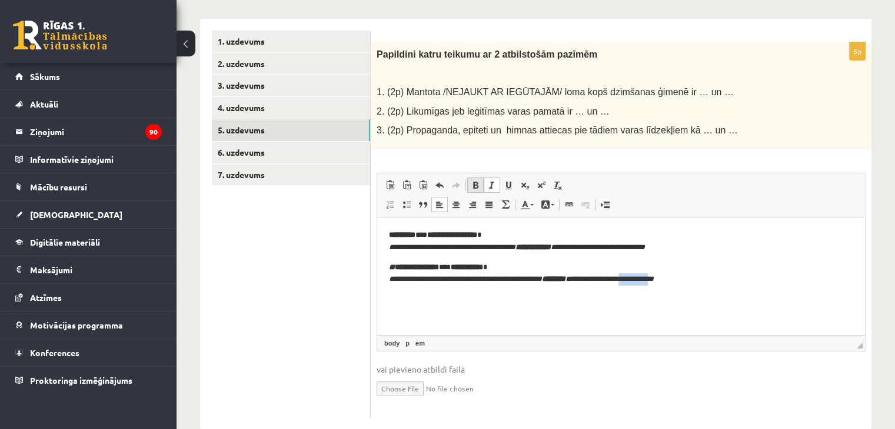
click at [475, 183] on span at bounding box center [475, 185] width 9 height 9
click at [565, 297] on html "**********" at bounding box center [621, 257] width 488 height 80
click at [696, 283] on p "**********" at bounding box center [621, 273] width 465 height 25
click at [475, 182] on span at bounding box center [475, 185] width 9 height 9
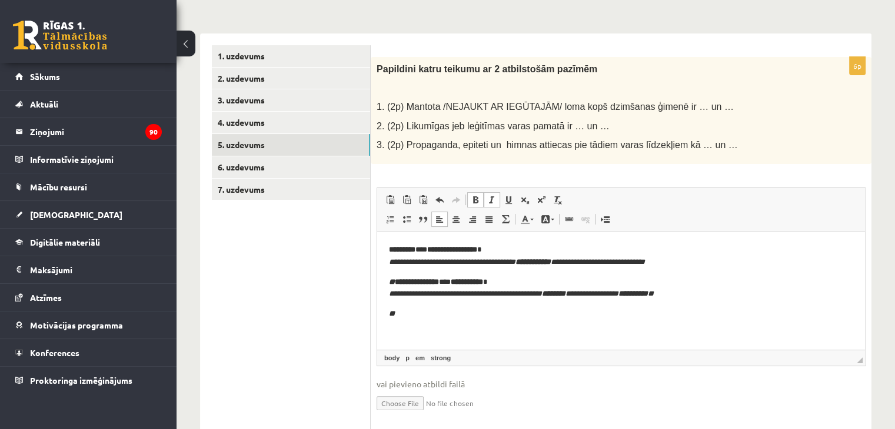
scroll to position [204, 0]
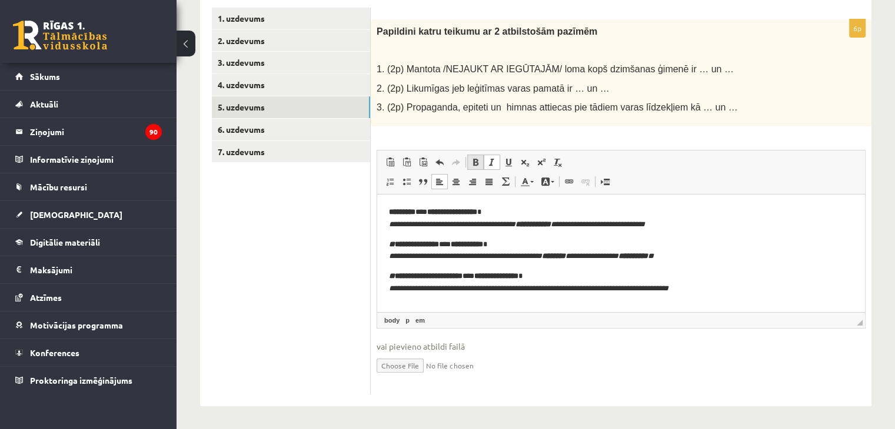
click at [472, 158] on span at bounding box center [475, 162] width 9 height 9
drag, startPoint x: 482, startPoint y: 292, endPoint x: 544, endPoint y: 291, distance: 62.4
click at [544, 291] on em "**********" at bounding box center [539, 288] width 300 height 8
click at [475, 155] on link "Treknraksts Klaviatūras saīsne vadīšanas taustiņš+B" at bounding box center [475, 162] width 16 height 15
drag, startPoint x: 591, startPoint y: 292, endPoint x: 621, endPoint y: 288, distance: 30.3
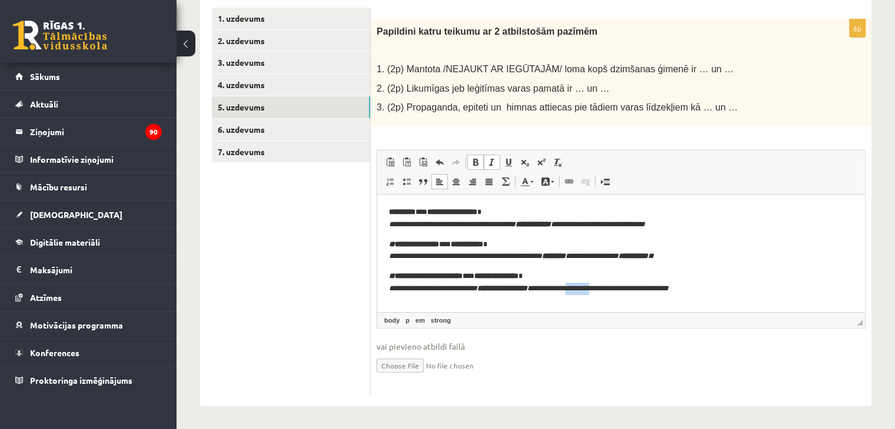
click at [621, 288] on em "**********" at bounding box center [528, 288] width 279 height 8
click at [471, 160] on span at bounding box center [475, 162] width 9 height 9
drag, startPoint x: 629, startPoint y: 292, endPoint x: 658, endPoint y: 289, distance: 29.0
click at [658, 289] on em "**********" at bounding box center [528, 288] width 279 height 8
click at [475, 164] on span at bounding box center [475, 162] width 9 height 9
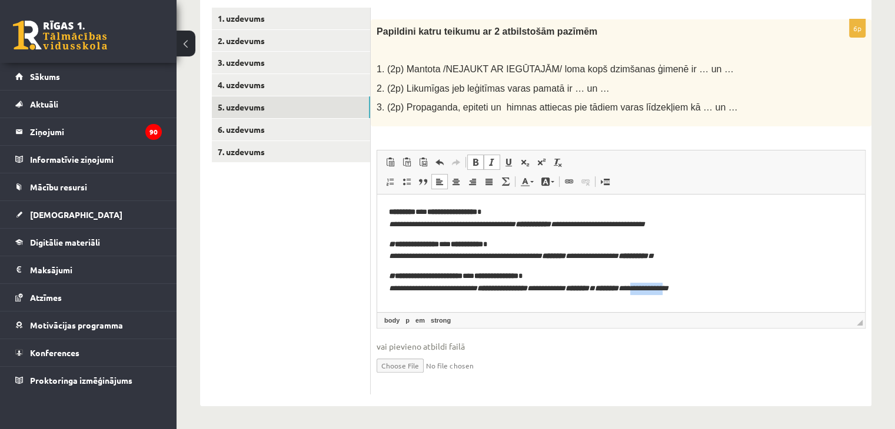
drag, startPoint x: 674, startPoint y: 289, endPoint x: 711, endPoint y: 289, distance: 36.5
click at [668, 289] on em "**********" at bounding box center [528, 288] width 279 height 8
click at [474, 161] on span at bounding box center [475, 162] width 9 height 9
click at [775, 244] on p "**********" at bounding box center [621, 250] width 465 height 25
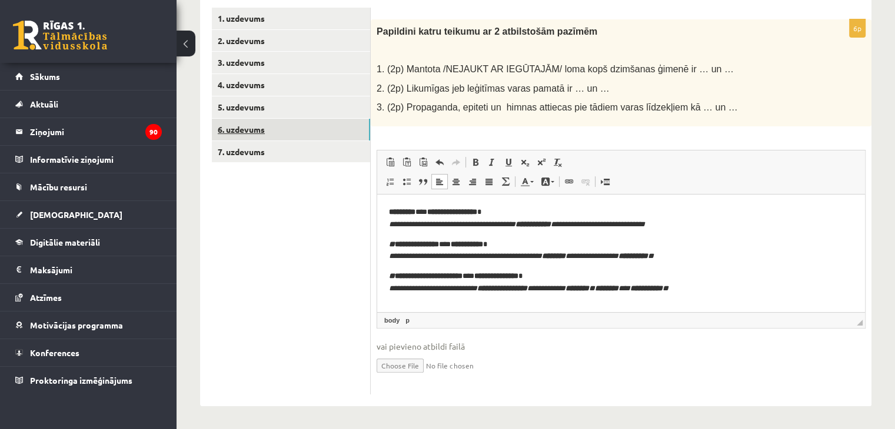
click at [302, 126] on link "6. uzdevums" at bounding box center [291, 130] width 158 height 22
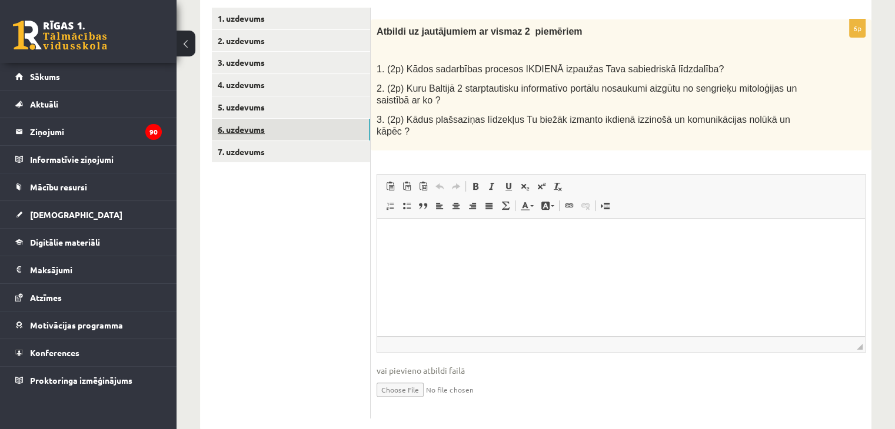
scroll to position [0, 0]
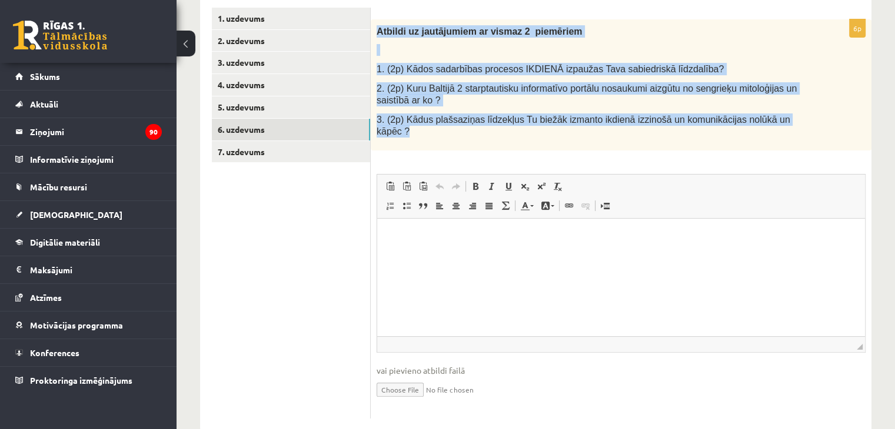
drag, startPoint x: 374, startPoint y: 29, endPoint x: 789, endPoint y: 122, distance: 425.7
click at [789, 122] on div "Atbildi uz jautājumiem ar vismaz 2 piemēriem 1. (2p) Kādos sadarbības procesos …" at bounding box center [621, 84] width 501 height 131
copy div "Atbildi uz jautājumiem ar vismaz 2 piemēriem 1. (2p) Kādos sadarbības procesos …"
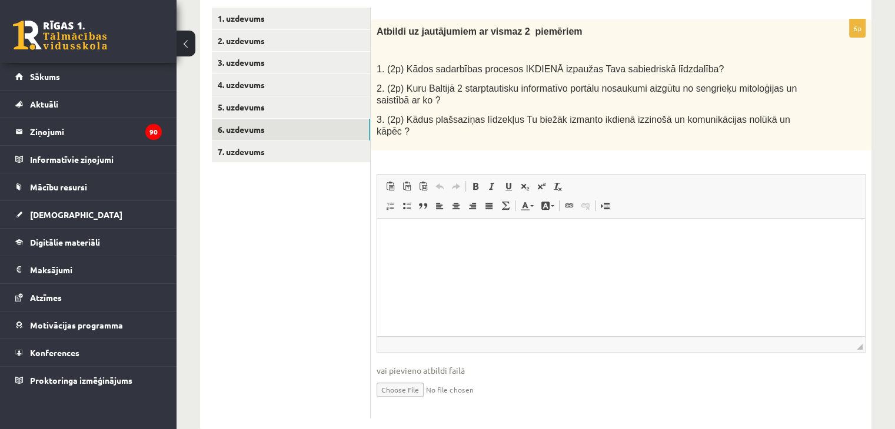
click at [286, 261] on ul "1. uzdevums 2. uzdevums 3. uzdevums 4. uzdevums 5. uzdevums 6. uzdevums 7. uzde…" at bounding box center [291, 213] width 159 height 411
click at [471, 246] on html at bounding box center [621, 237] width 488 height 36
click at [477, 182] on span at bounding box center [475, 186] width 9 height 9
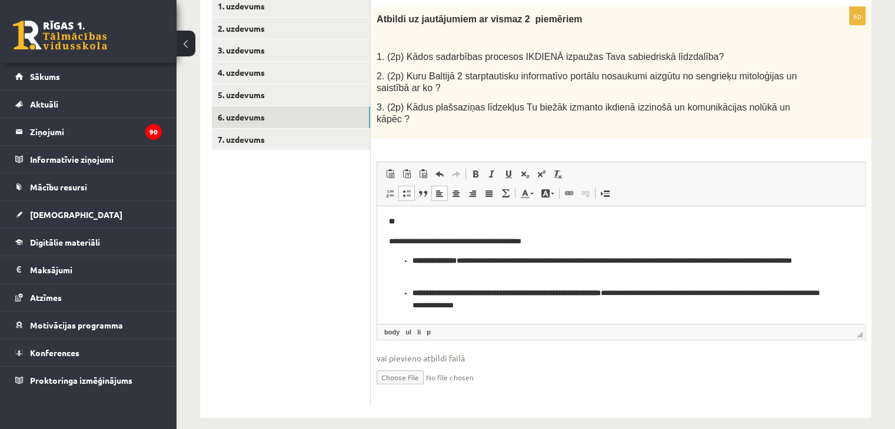
scroll to position [8, 0]
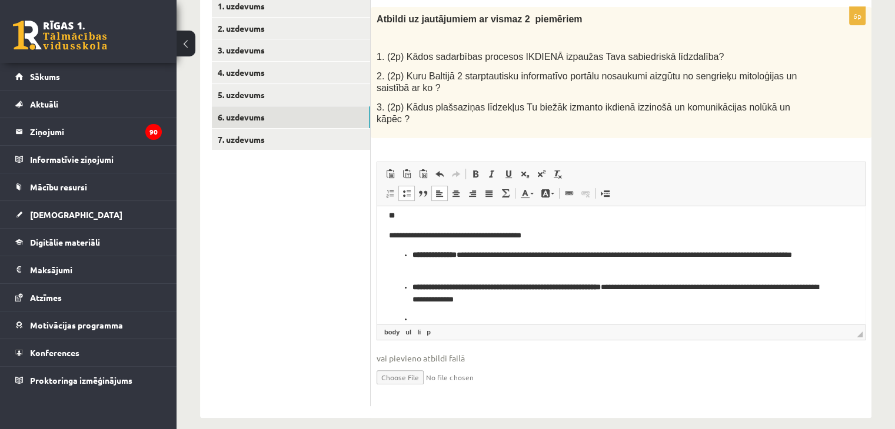
click at [408, 188] on link "Ievietot/noņemt sarakstu ar aizzīmēm" at bounding box center [406, 193] width 16 height 15
click at [476, 169] on span at bounding box center [475, 173] width 9 height 9
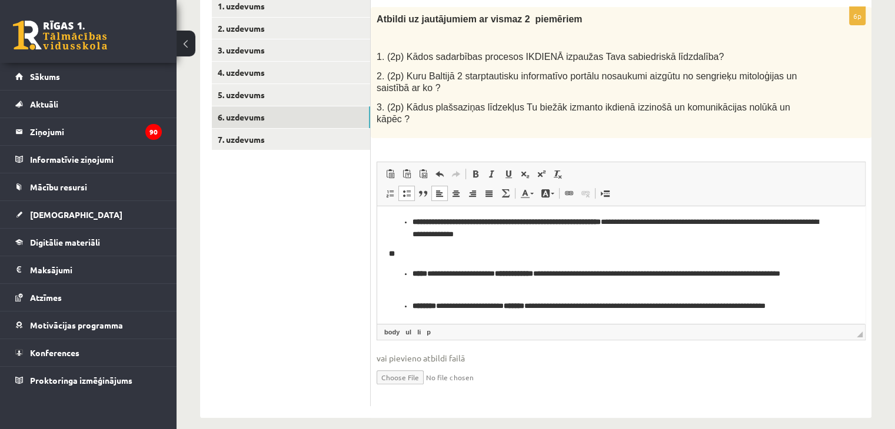
scroll to position [80, 0]
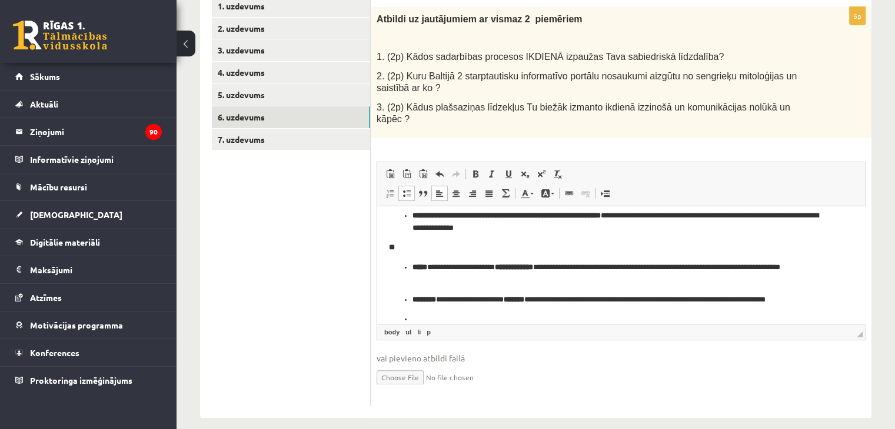
click at [405, 189] on span at bounding box center [406, 193] width 9 height 9
click at [474, 169] on span at bounding box center [475, 173] width 9 height 9
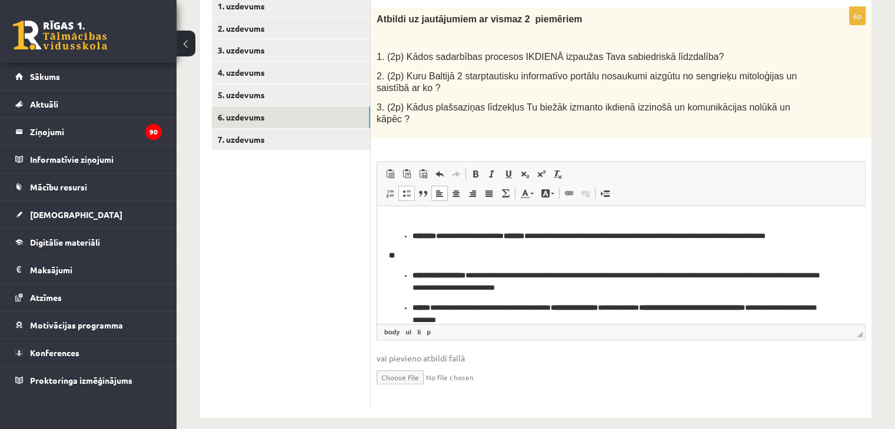
scroll to position [158, 0]
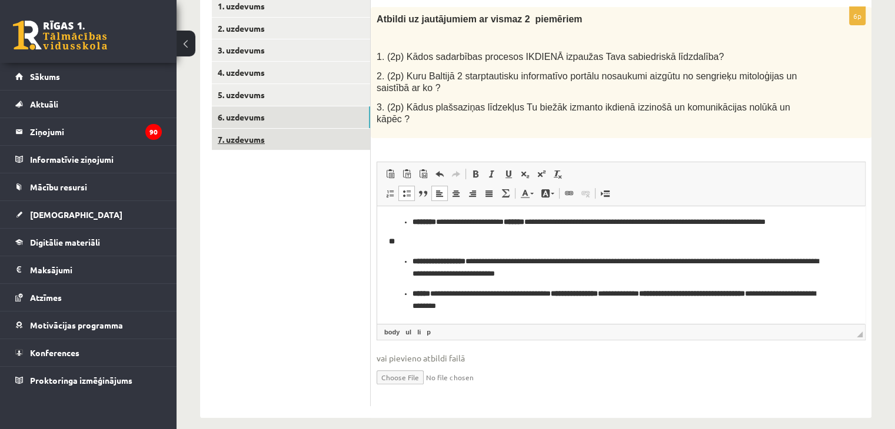
click at [319, 142] on link "7. uzdevums" at bounding box center [291, 140] width 158 height 22
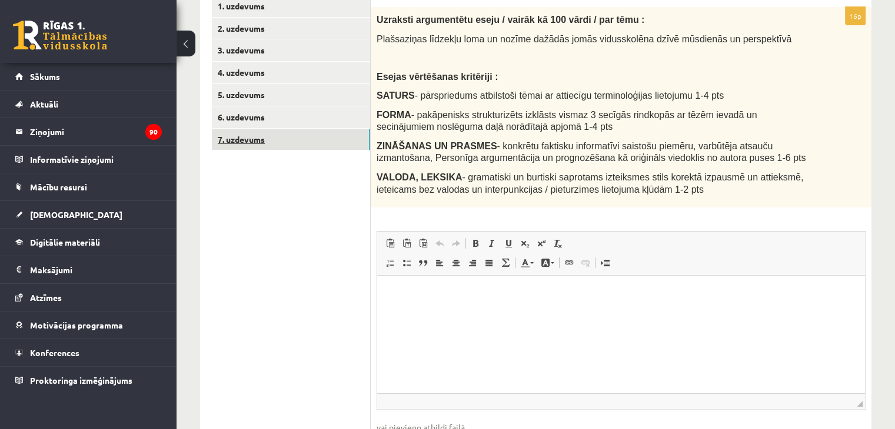
scroll to position [0, 0]
click at [262, 118] on link "6. uzdevums" at bounding box center [291, 117] width 158 height 22
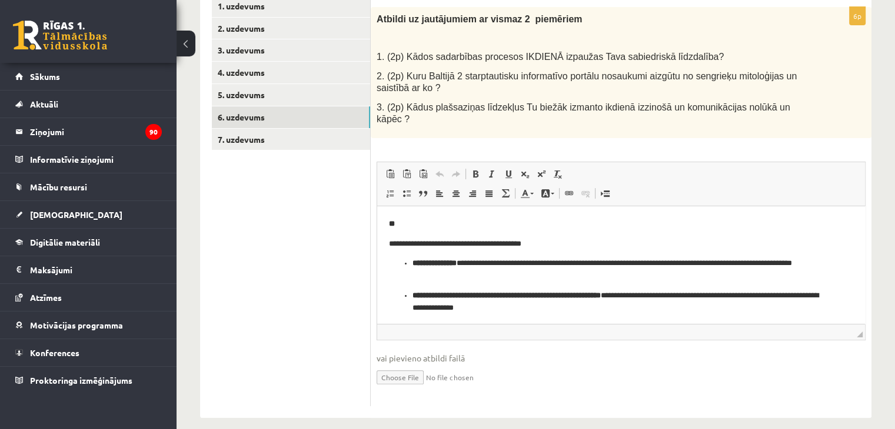
scroll to position [158, 0]
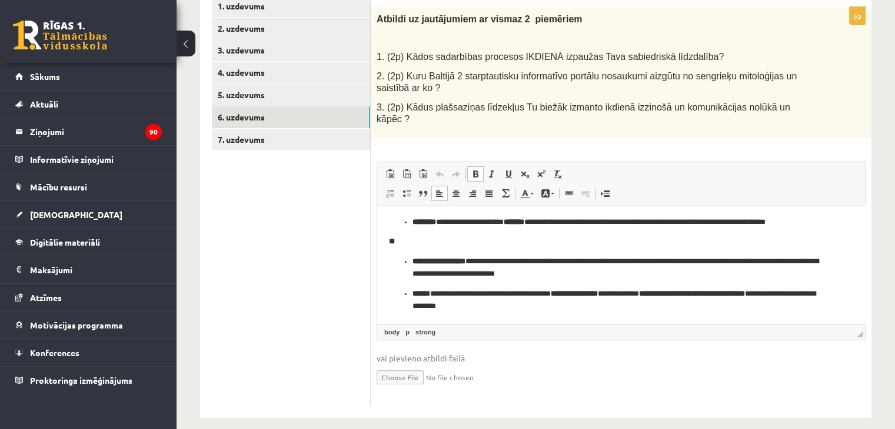
click at [497, 311] on p "**********" at bounding box center [616, 300] width 408 height 25
click at [321, 141] on link "7. uzdevums" at bounding box center [291, 140] width 158 height 22
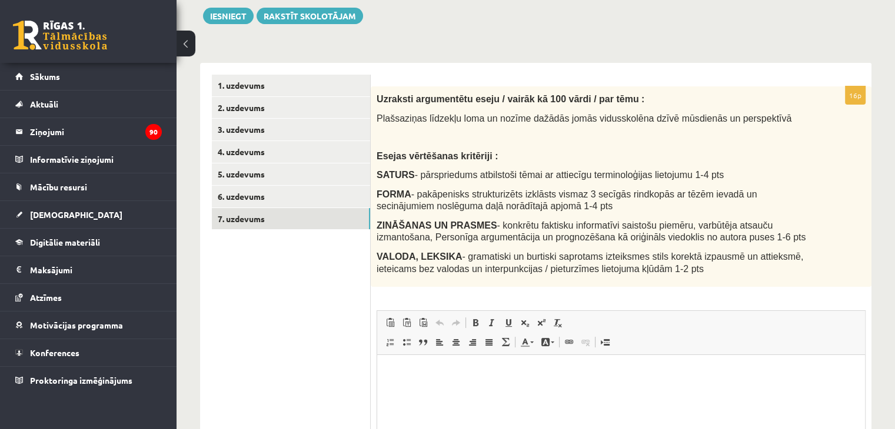
scroll to position [157, 0]
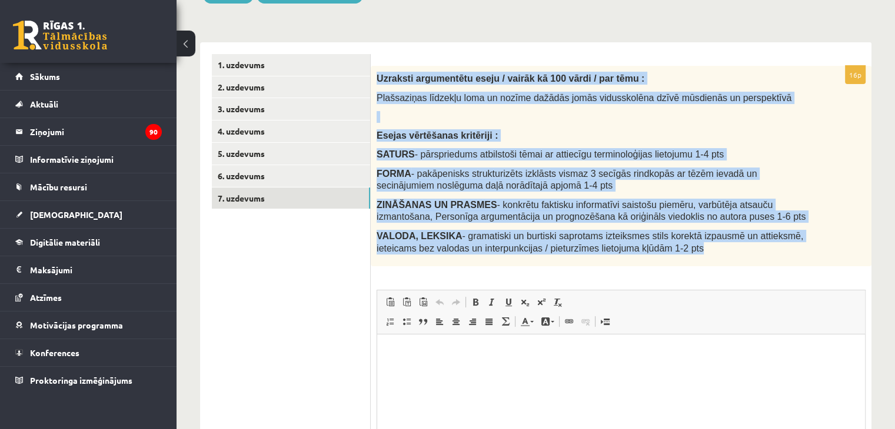
drag, startPoint x: 376, startPoint y: 79, endPoint x: 644, endPoint y: 251, distance: 317.8
click at [644, 251] on div "Uzraksti argumentētu eseju / vairāk kā 100 vārdi / par tēmu : Plašsaziņas līdze…" at bounding box center [621, 166] width 501 height 201
copy div "Uzraksti argumentētu eseju / vairāk kā 100 vārdi / par tēmu : Plašsaziņas līdze…"
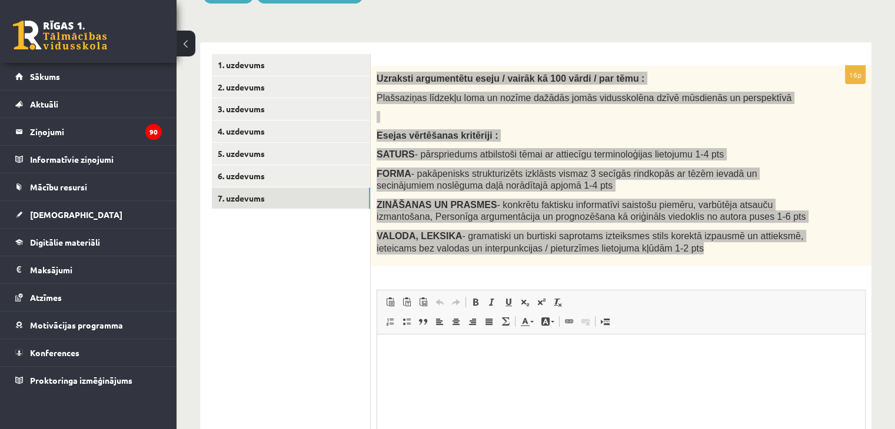
click at [469, 365] on html at bounding box center [621, 353] width 488 height 36
click at [471, 367] on html at bounding box center [621, 353] width 488 height 36
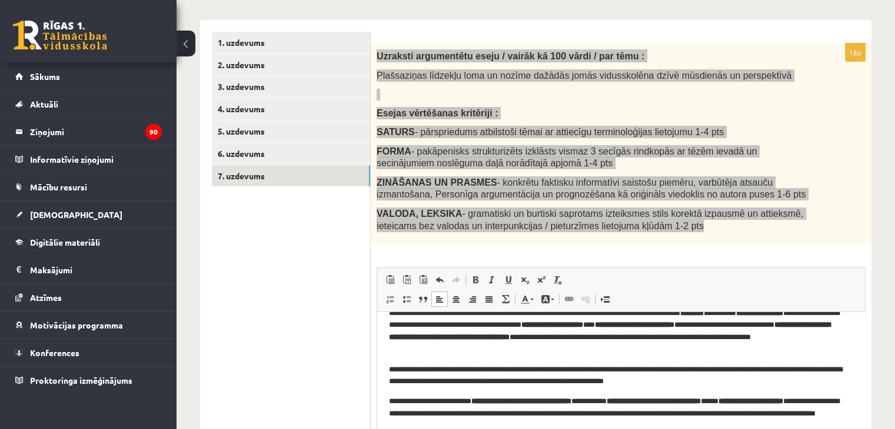
scroll to position [0, 0]
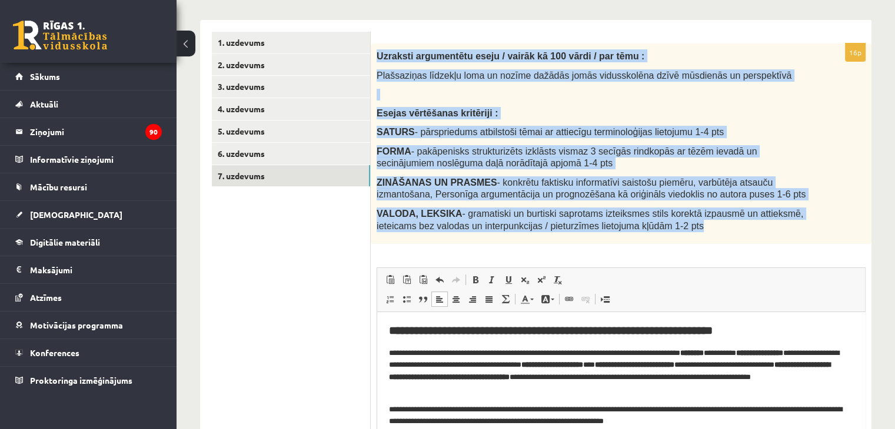
click at [808, 168] on div "Uzraksti argumentētu eseju / vairāk kā 100 vārdi / par tēmu : Plašsaziņas līdze…" at bounding box center [621, 144] width 501 height 201
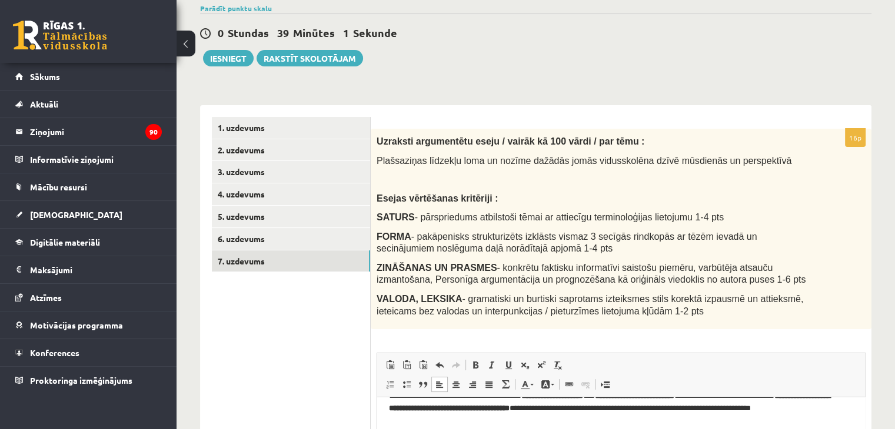
scroll to position [62, 0]
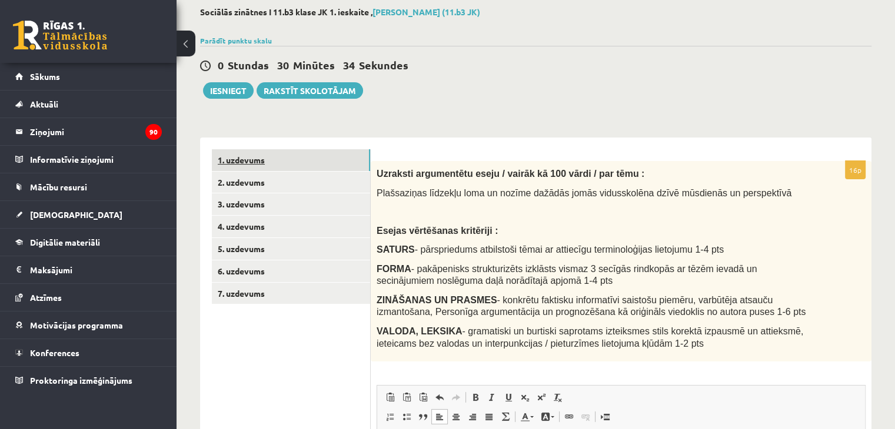
click at [278, 162] on link "1. uzdevums" at bounding box center [291, 160] width 158 height 22
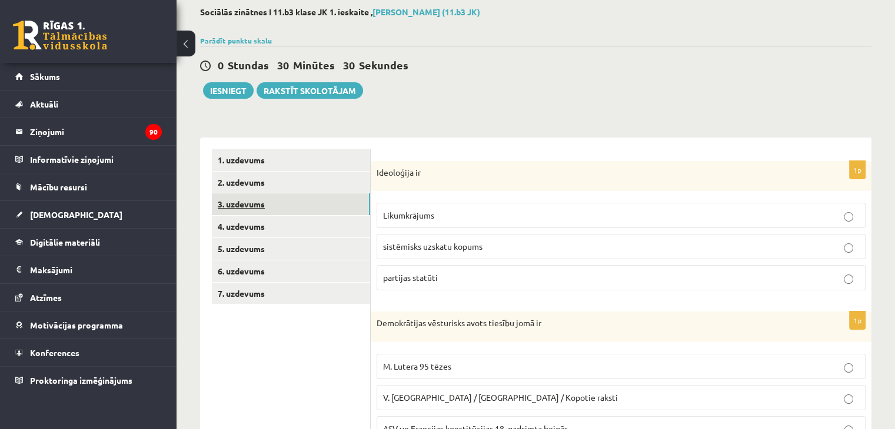
click at [260, 197] on link "3. uzdevums" at bounding box center [291, 205] width 158 height 22
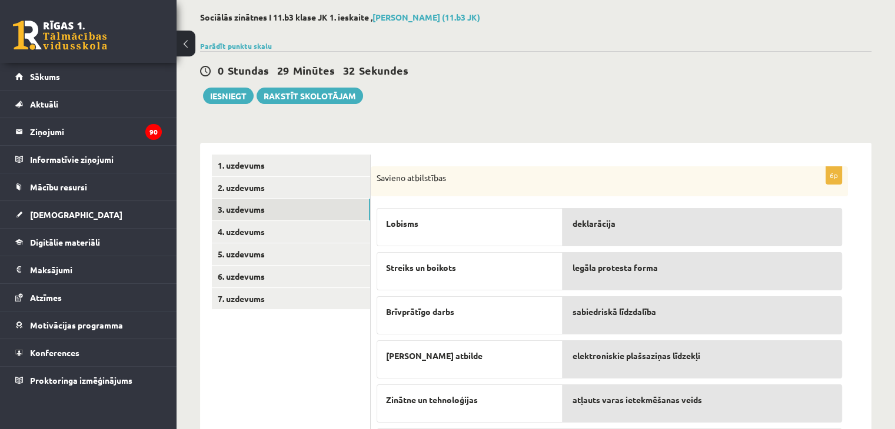
scroll to position [18, 0]
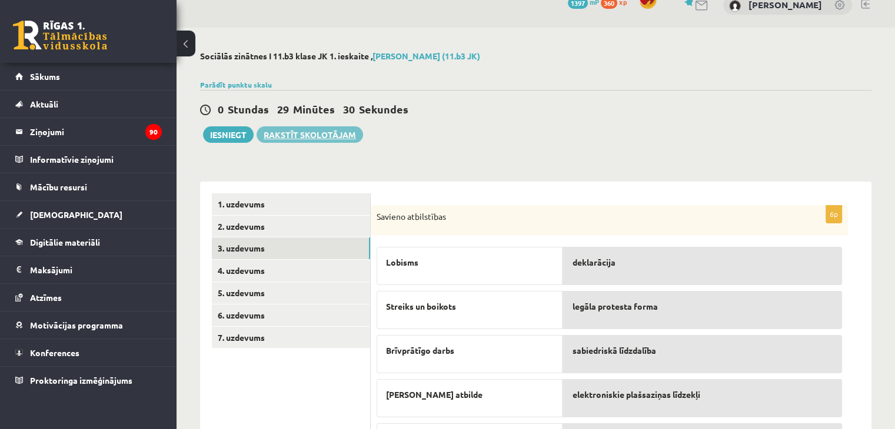
click at [313, 133] on link "Rakstīt skolotājam" at bounding box center [309, 134] width 106 height 16
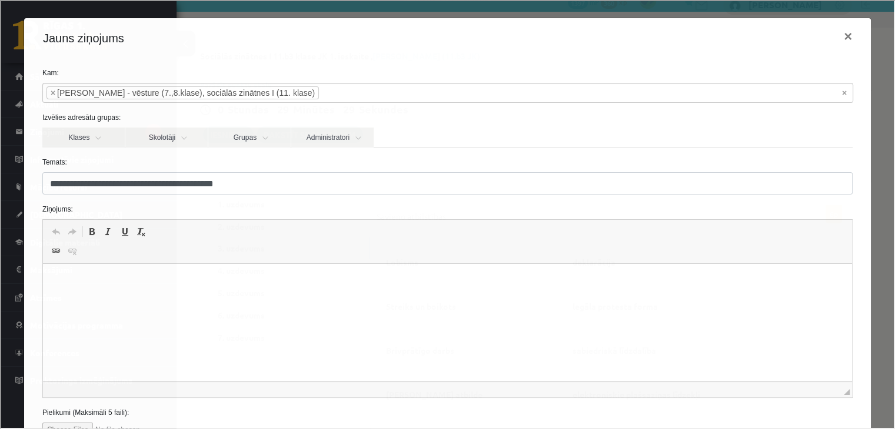
scroll to position [0, 0]
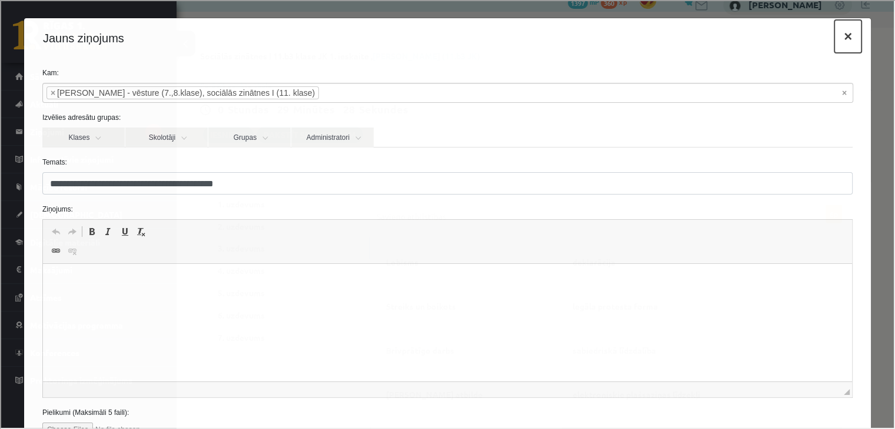
click at [839, 34] on button "×" at bounding box center [846, 35] width 27 height 33
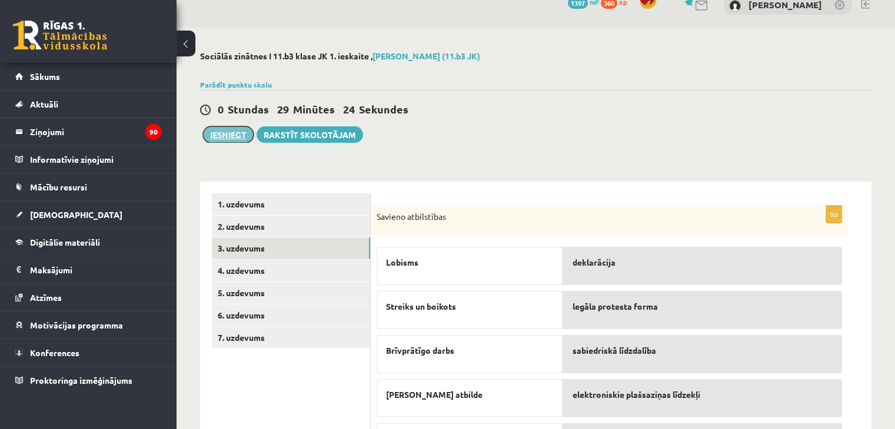
click at [220, 133] on button "Iesniegt" at bounding box center [228, 134] width 51 height 16
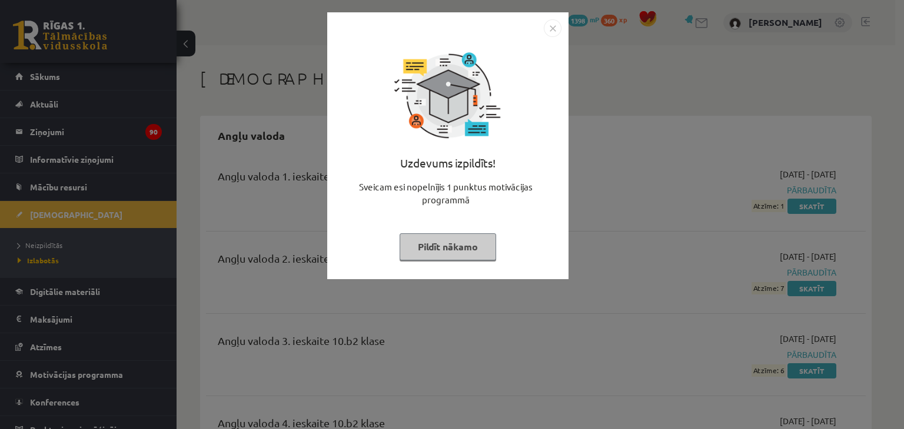
click at [465, 250] on button "Pildīt nākamo" at bounding box center [447, 247] width 96 height 27
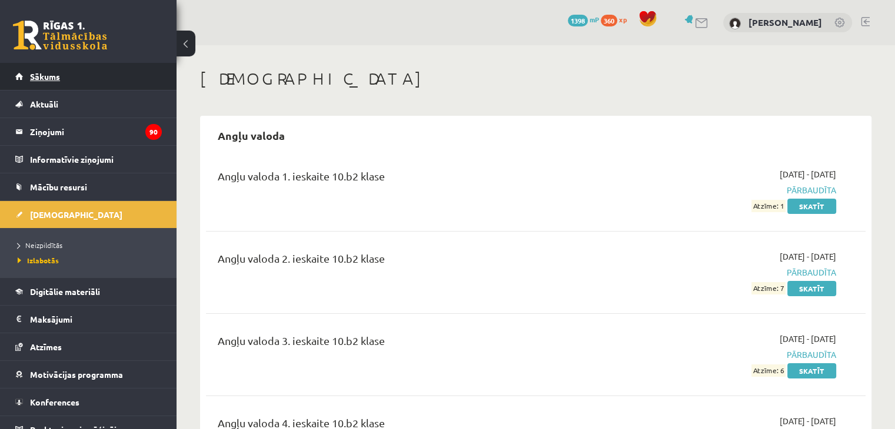
click at [68, 82] on link "Sākums" at bounding box center [88, 76] width 146 height 27
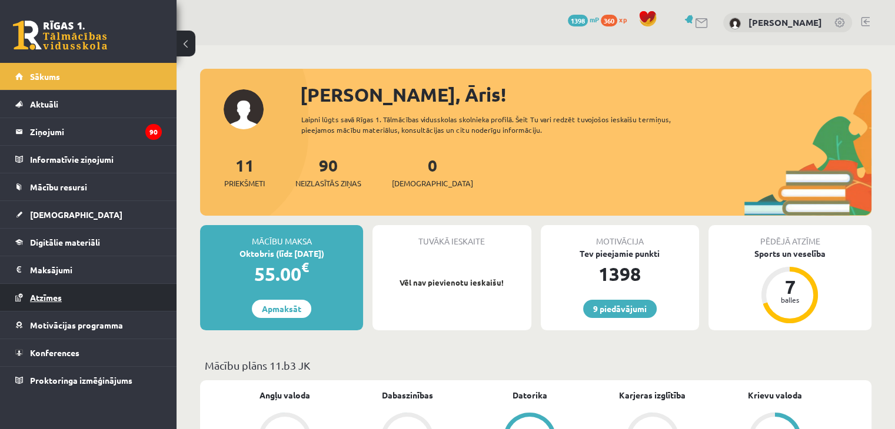
click at [59, 298] on span "Atzīmes" at bounding box center [46, 297] width 32 height 11
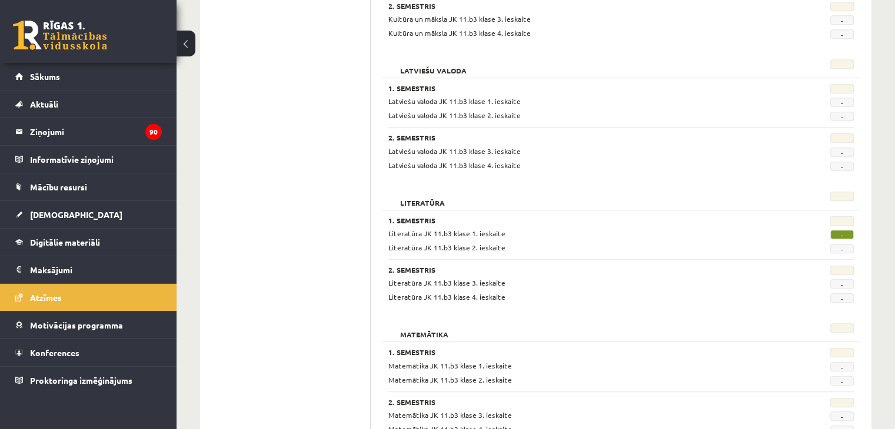
scroll to position [701, 0]
